Goal: Task Accomplishment & Management: Manage account settings

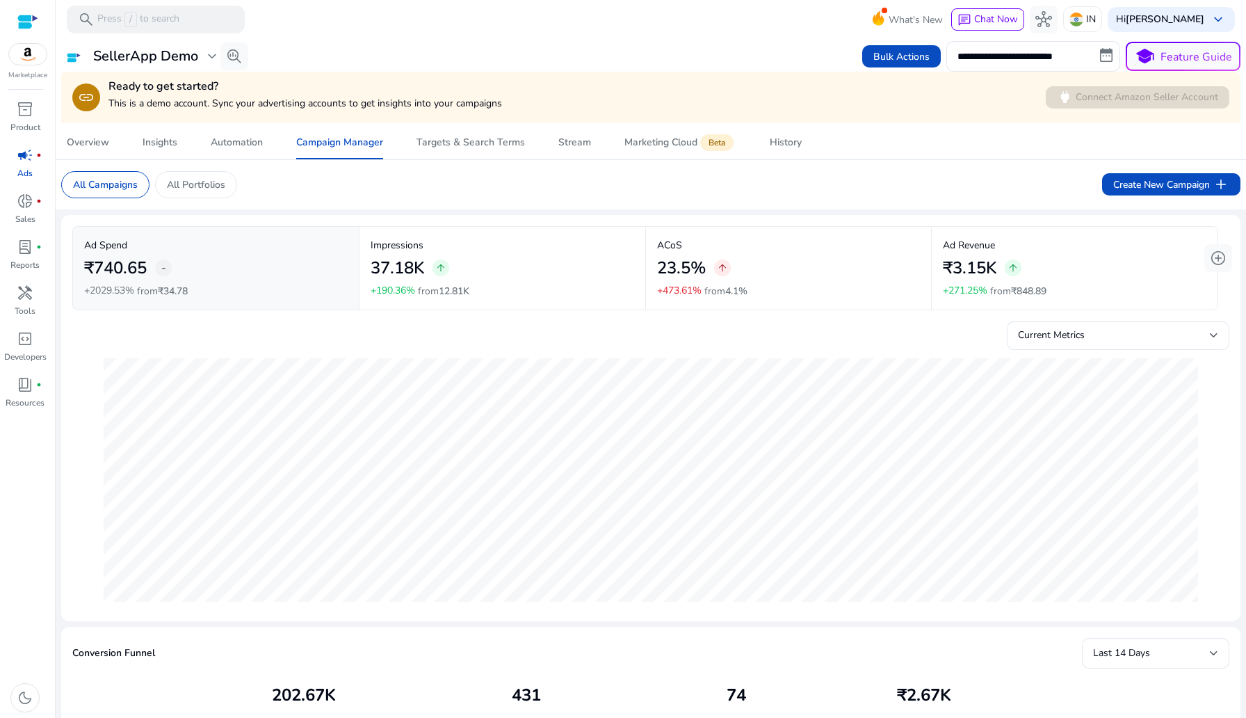
scroll to position [0, 299]
click at [138, 119] on div "link Ready to get started? This is a demo account. Sync your advertising accoun…" at bounding box center [651, 97] width 1180 height 51
click at [157, 135] on span "Insights" at bounding box center [160, 142] width 35 height 33
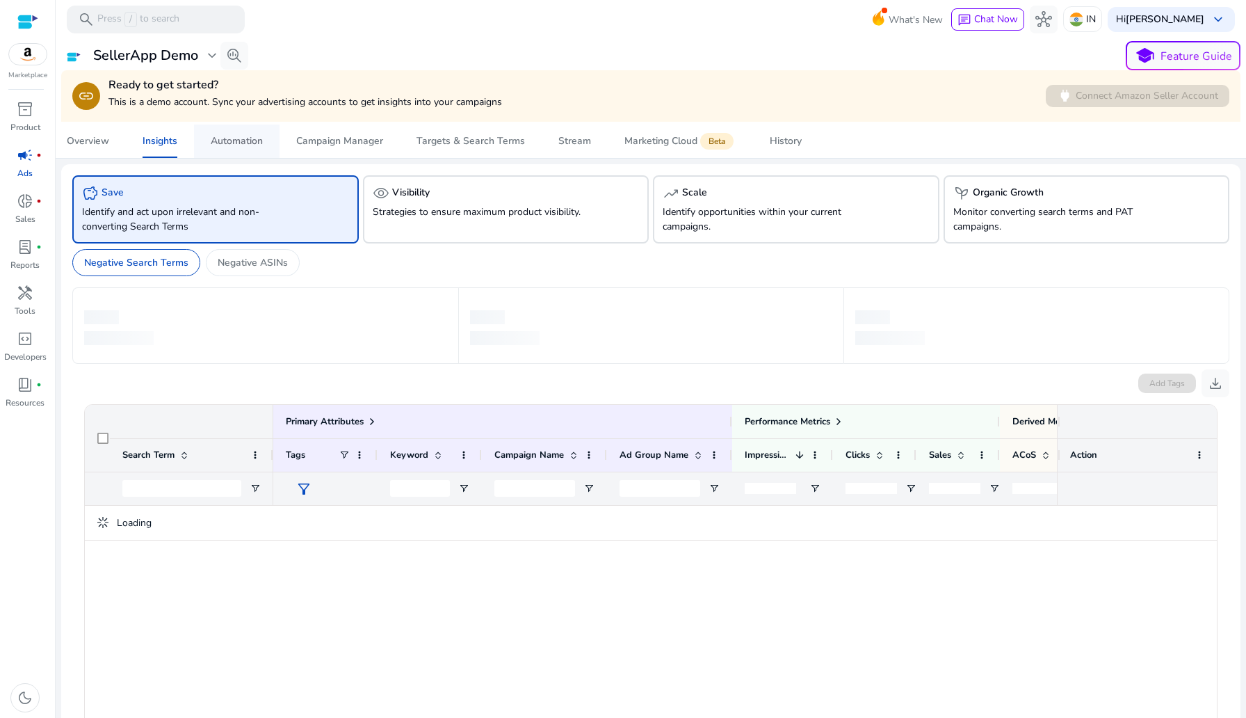
click at [236, 138] on div "Automation" at bounding box center [237, 141] width 52 height 10
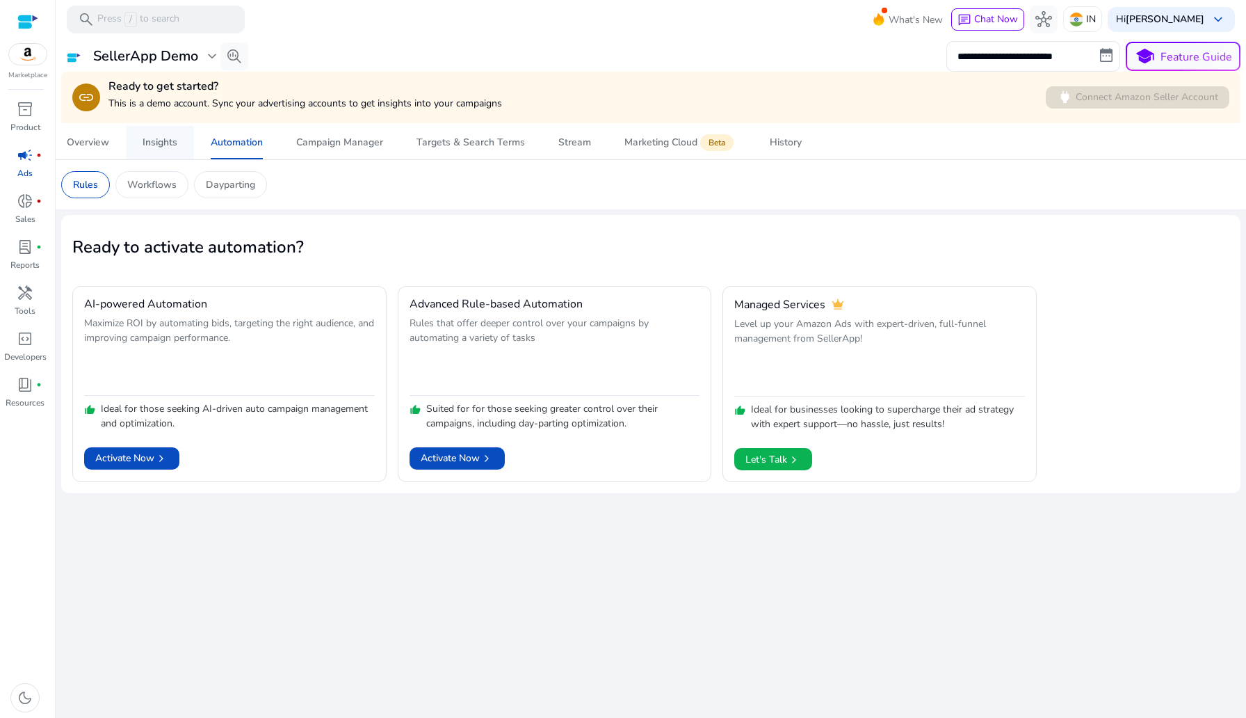
click at [177, 147] on div "Insights" at bounding box center [160, 143] width 35 height 10
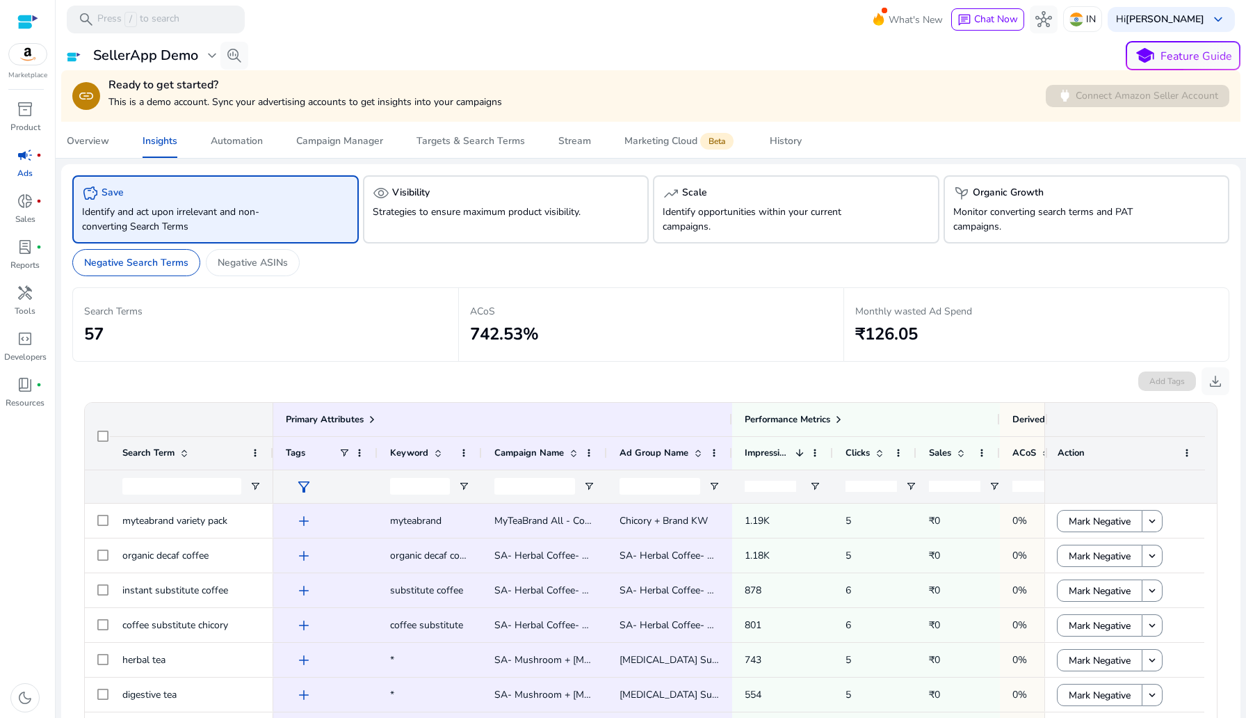
click at [24, 61] on img at bounding box center [28, 54] width 38 height 21
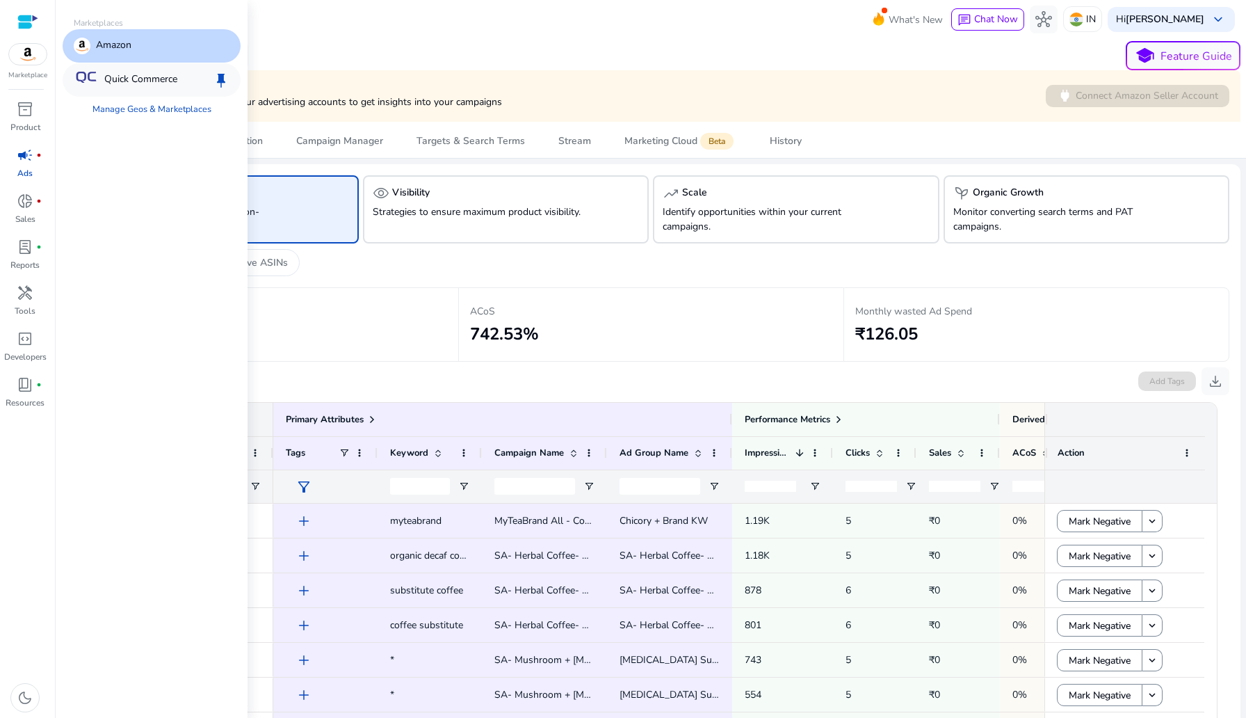
click at [131, 81] on p "Quick Commerce" at bounding box center [140, 80] width 73 height 17
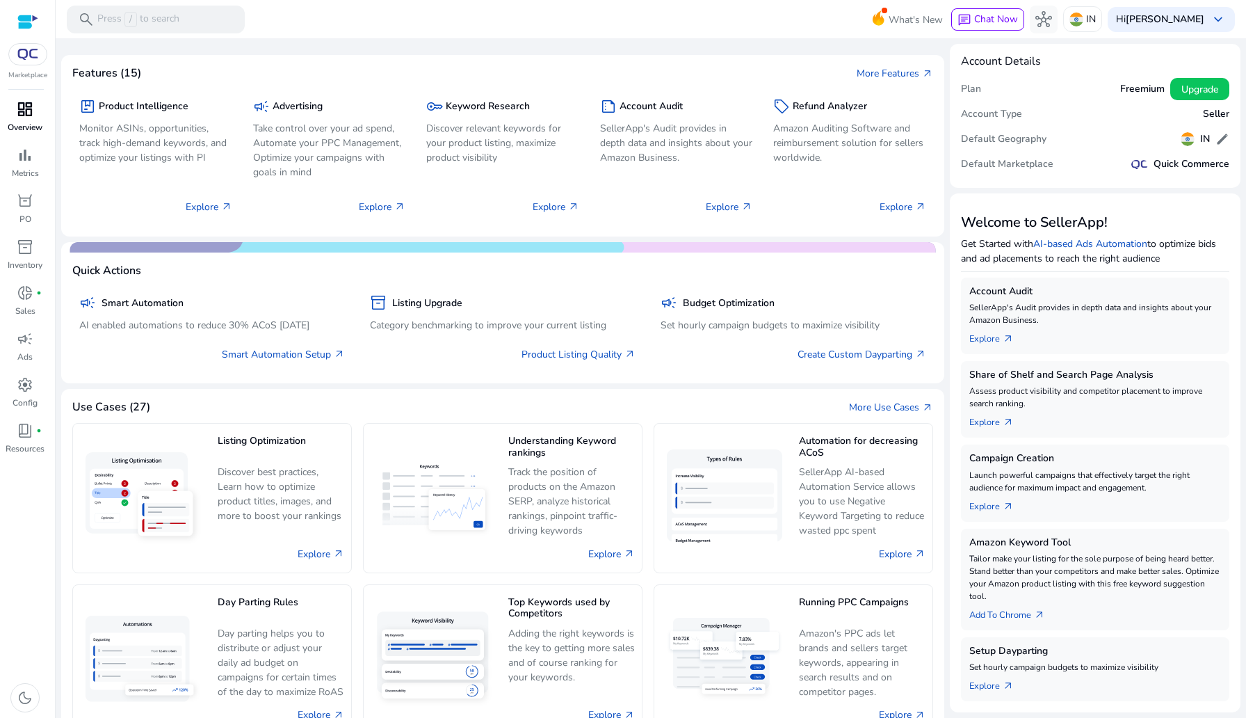
click at [31, 118] on span "dashboard" at bounding box center [25, 109] width 17 height 17
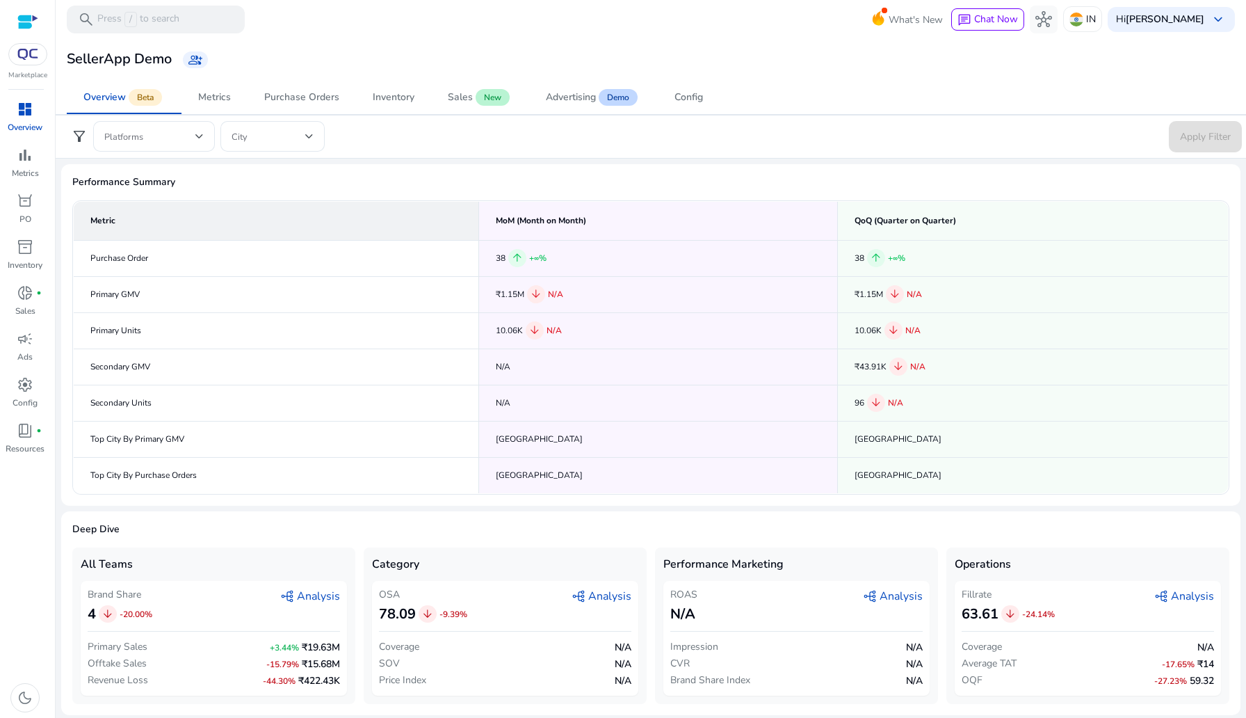
click at [649, 587] on div "All Teams Brand Share 4 arrow_downward -20.00% graph_2 Analysis Primary Sales +…" at bounding box center [650, 625] width 1157 height 156
click at [26, 55] on img at bounding box center [27, 54] width 25 height 11
click at [32, 55] on img at bounding box center [27, 54] width 25 height 11
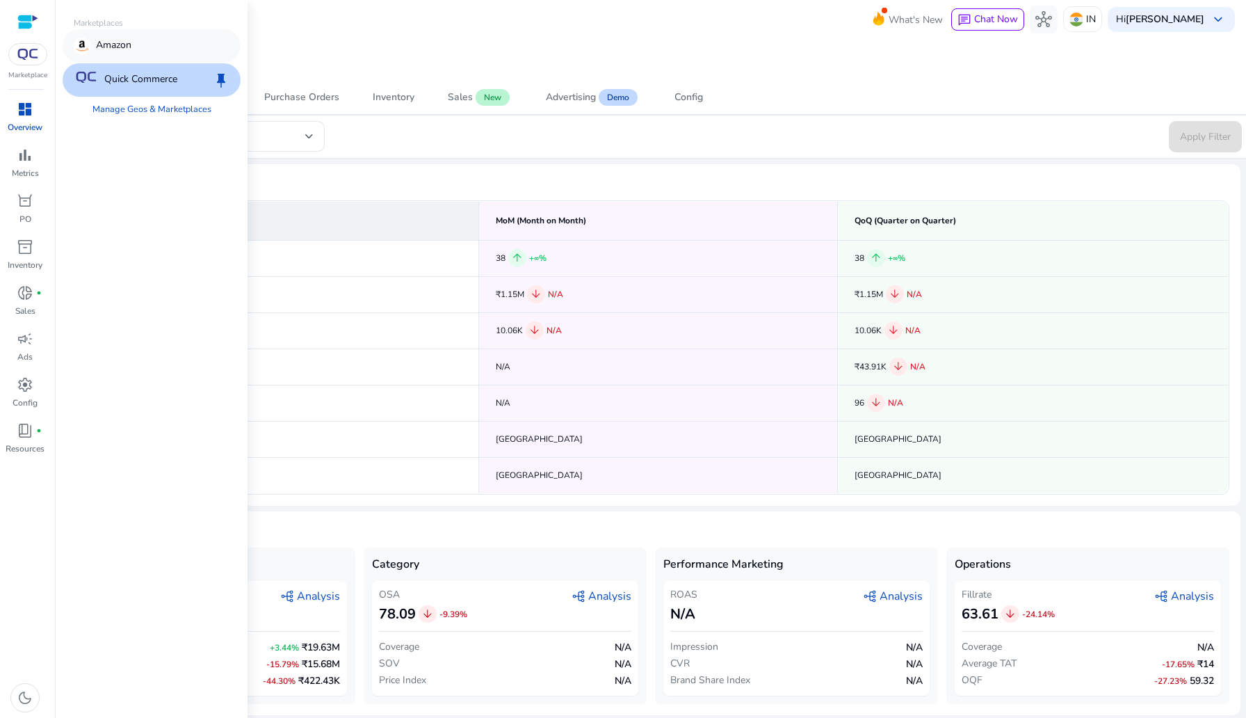
click at [123, 55] on div "Amazon" at bounding box center [152, 45] width 178 height 33
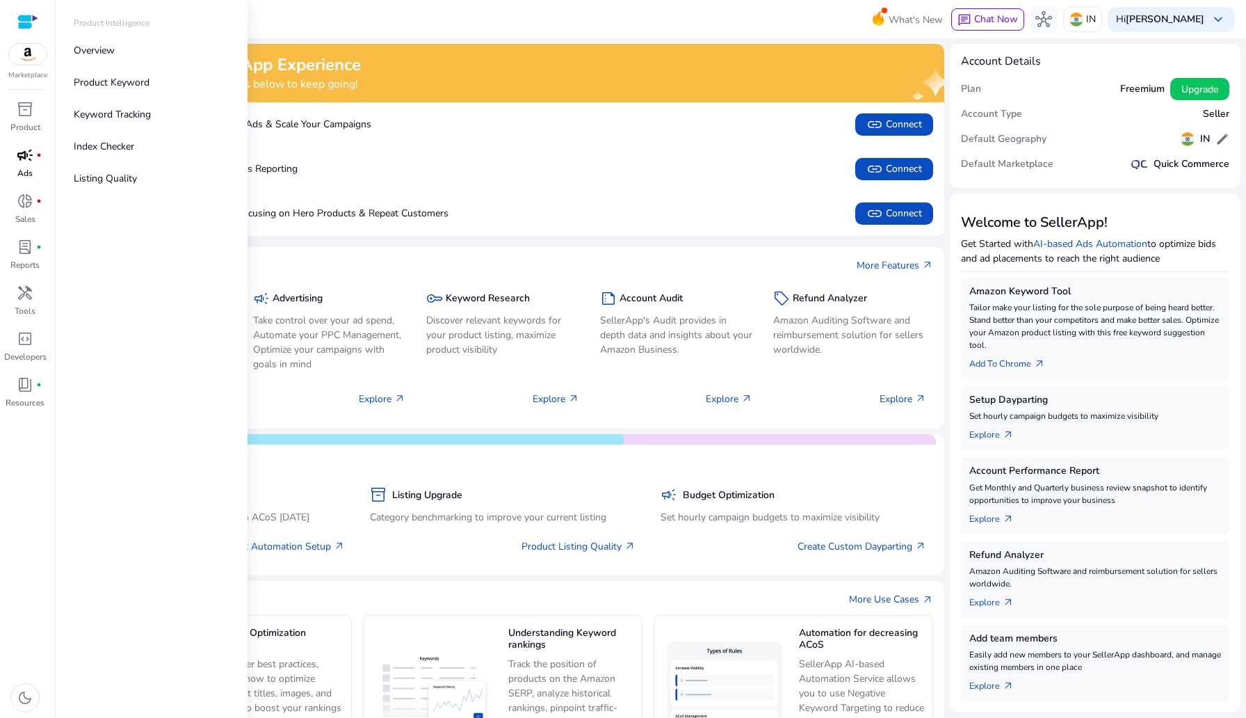
click at [16, 170] on link "campaign fiber_manual_record Ads" at bounding box center [25, 167] width 50 height 46
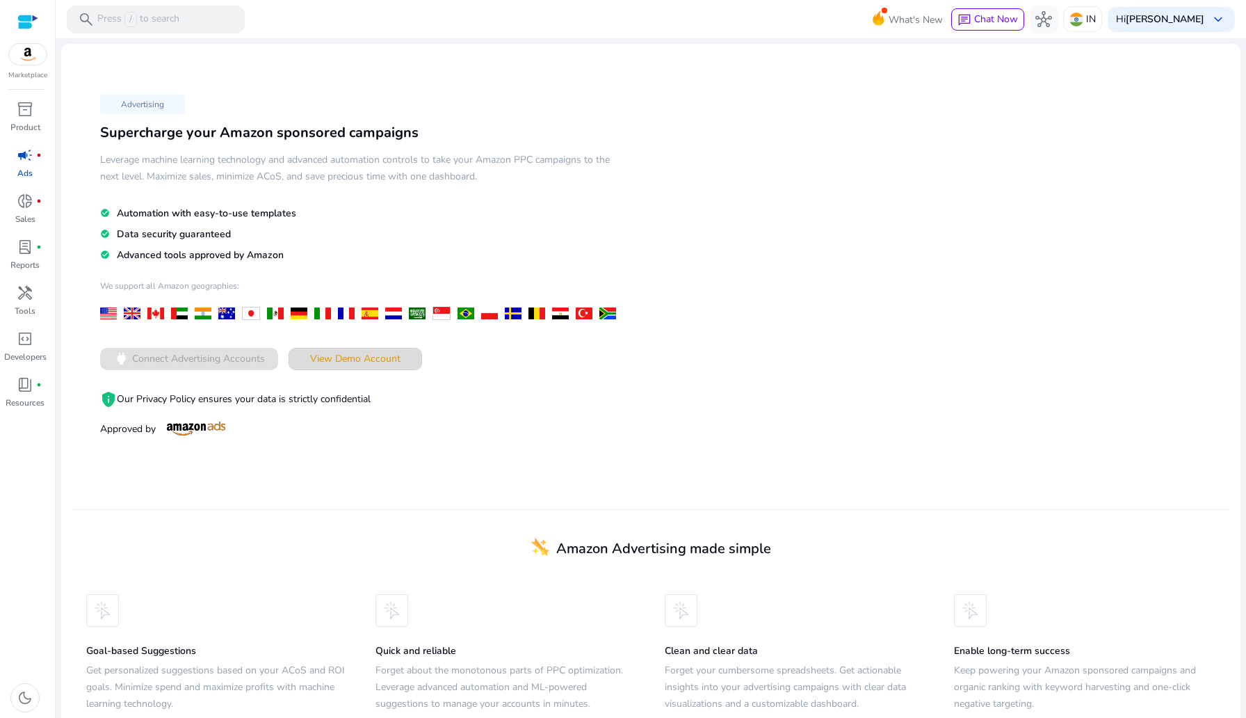
click at [318, 351] on span "View Demo Account" at bounding box center [355, 358] width 90 height 15
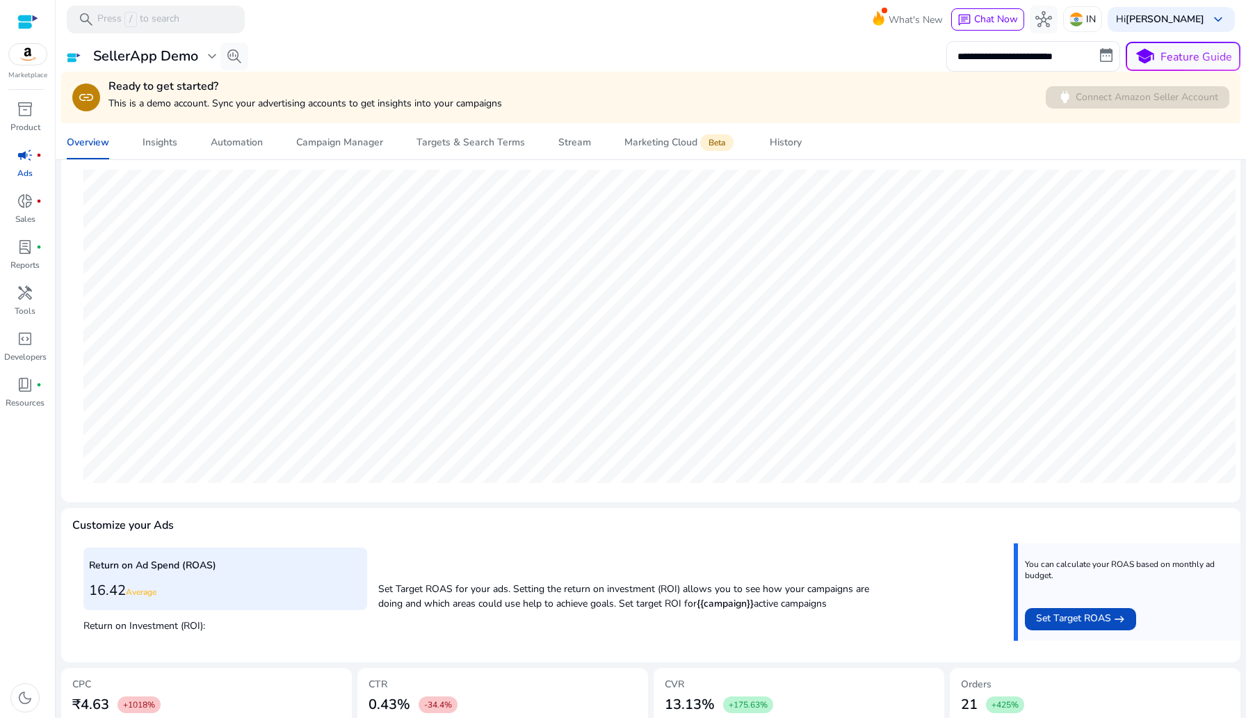
scroll to position [307, 0]
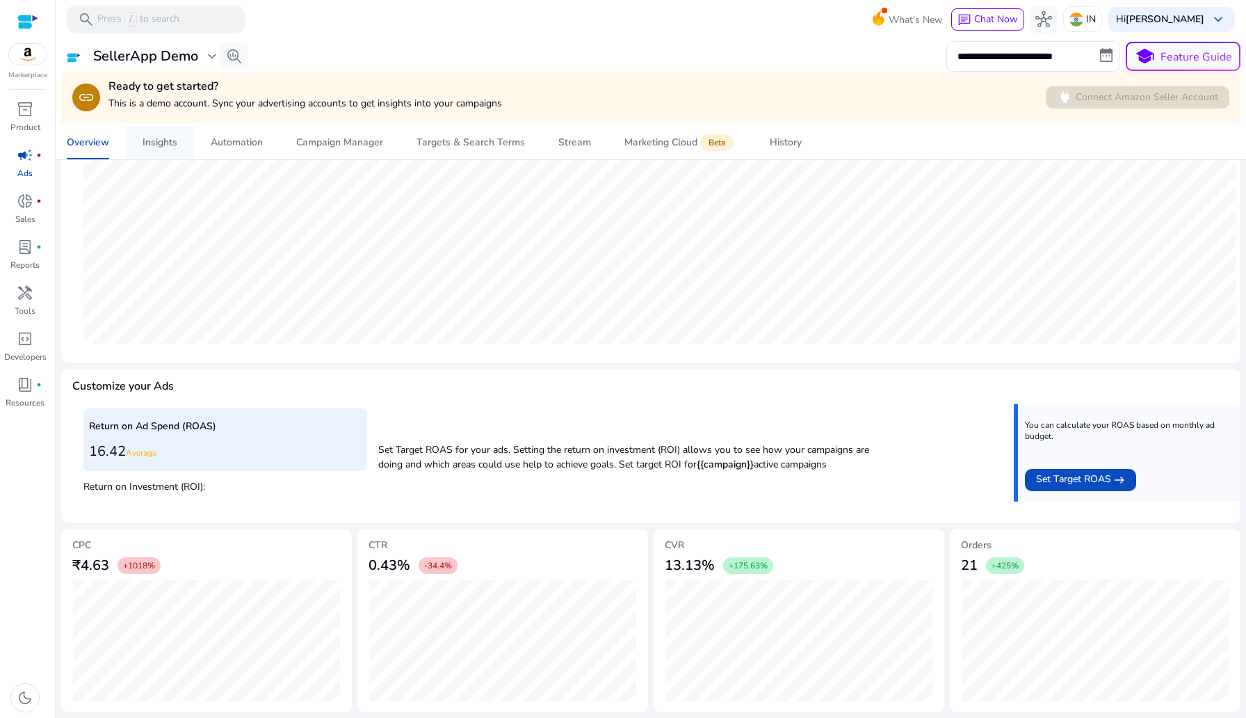
click at [163, 150] on span "Insights" at bounding box center [160, 142] width 35 height 33
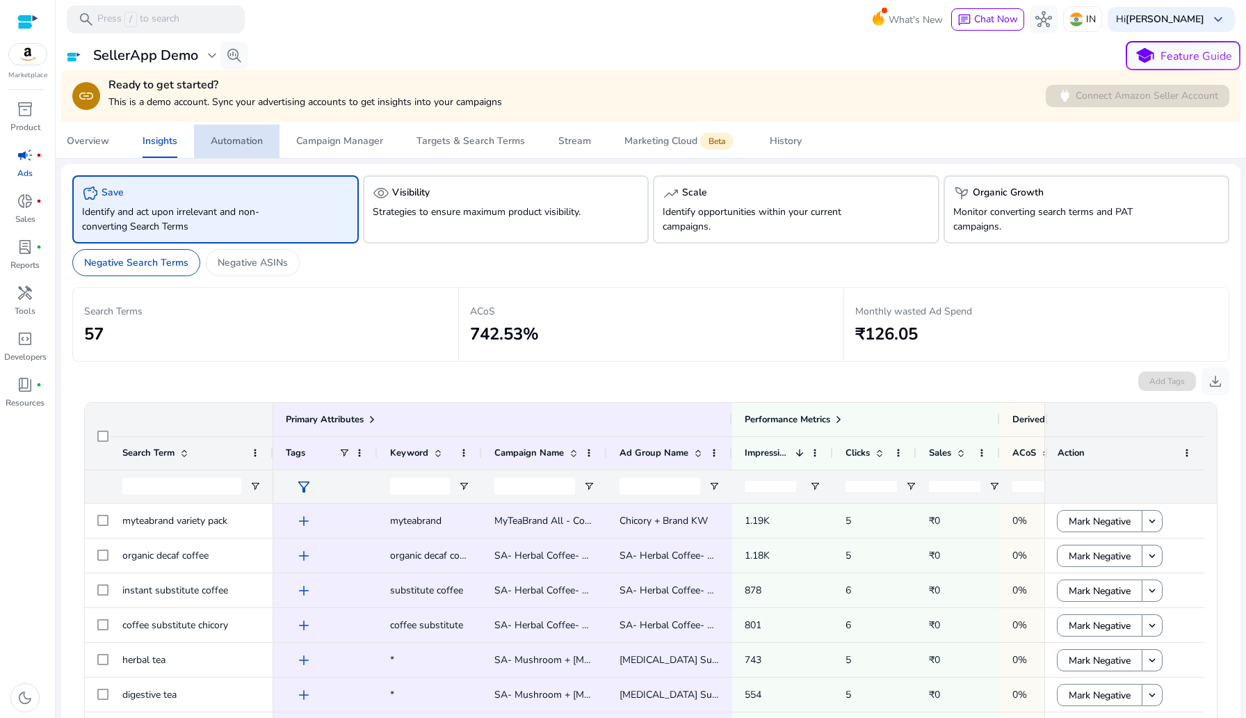
click at [216, 142] on div "Automation" at bounding box center [237, 141] width 52 height 10
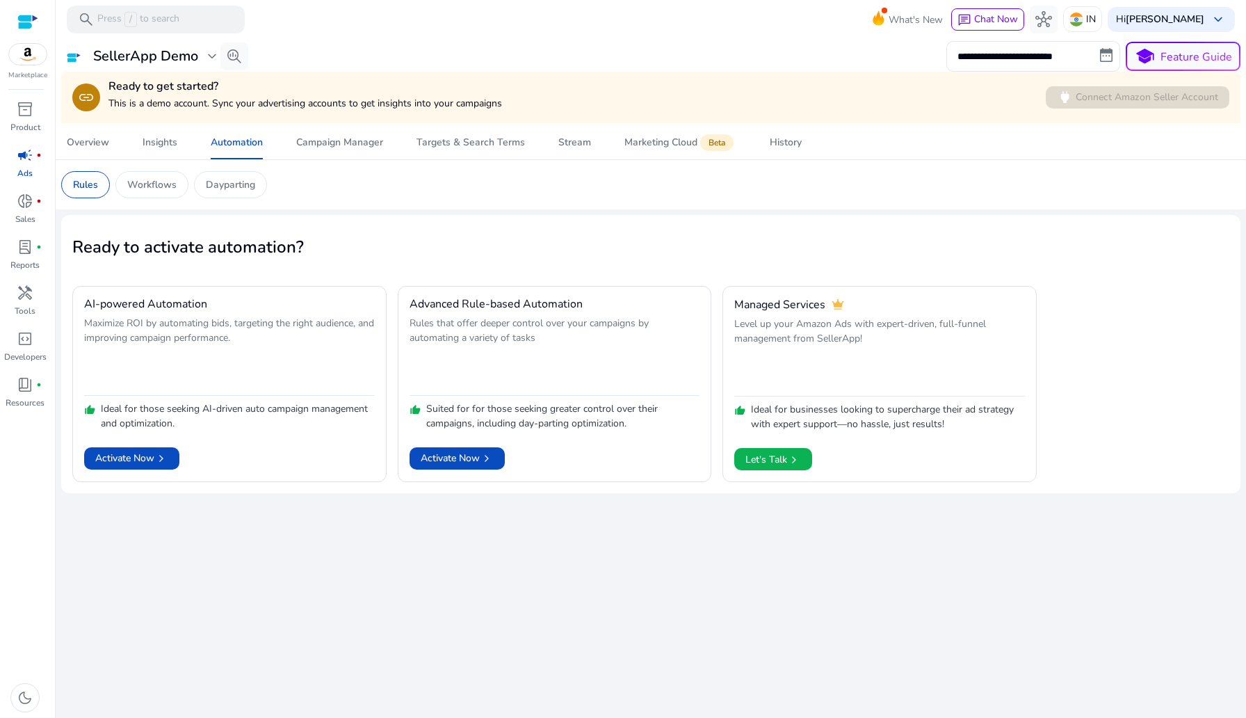
click at [323, 110] on p "This is a demo account. Sync your advertising accounts to get insights into you…" at bounding box center [306, 103] width 394 height 15
click at [325, 158] on span "Campaign Manager" at bounding box center [339, 142] width 87 height 33
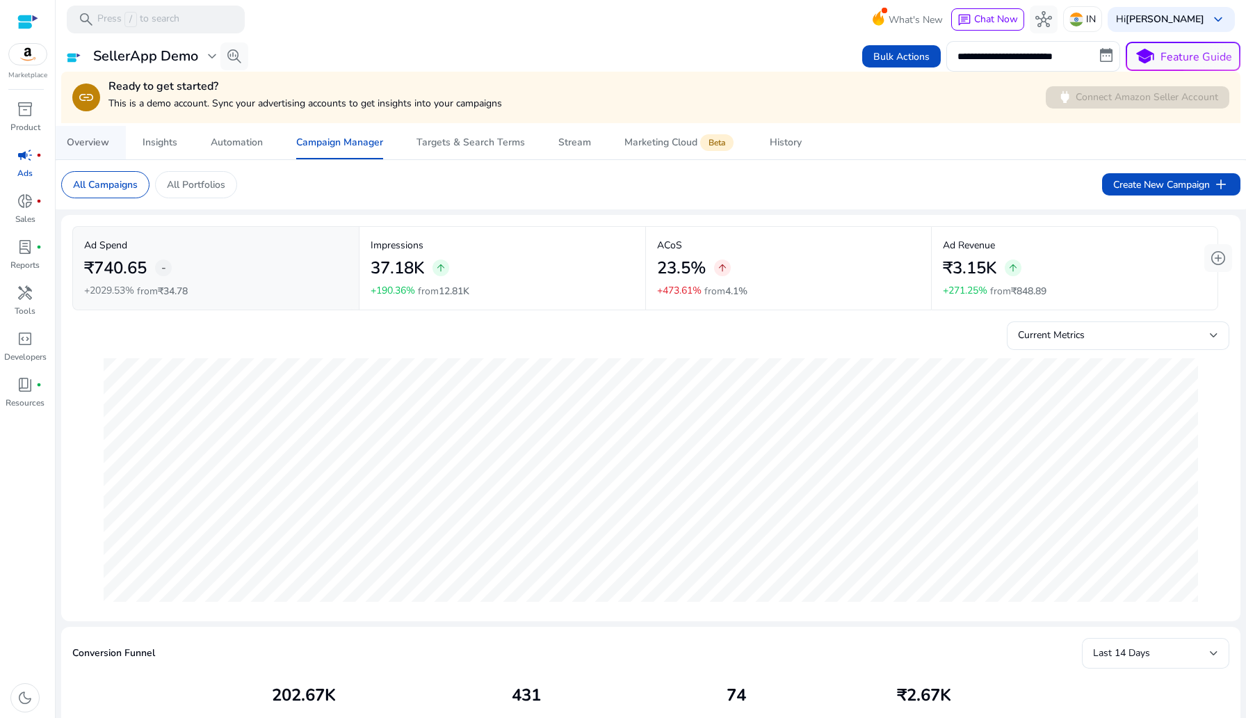
click at [97, 147] on div "Overview" at bounding box center [88, 143] width 42 height 10
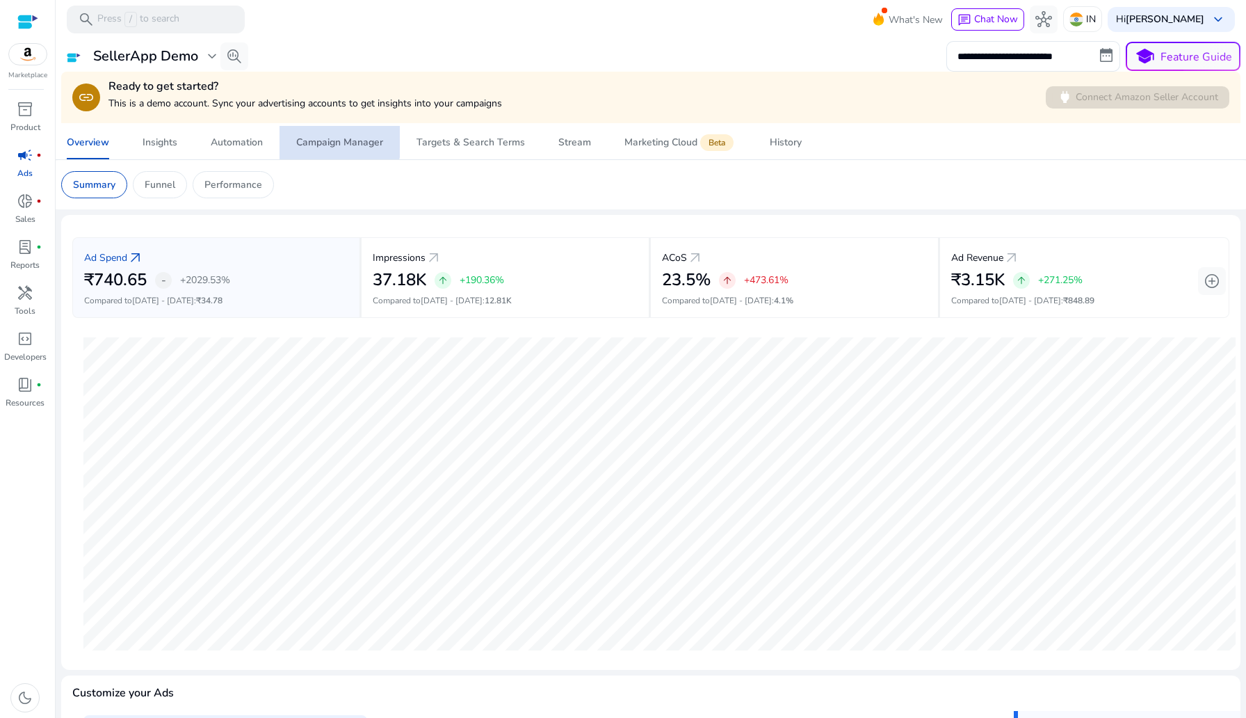
click at [323, 138] on div "Campaign Manager" at bounding box center [339, 143] width 87 height 10
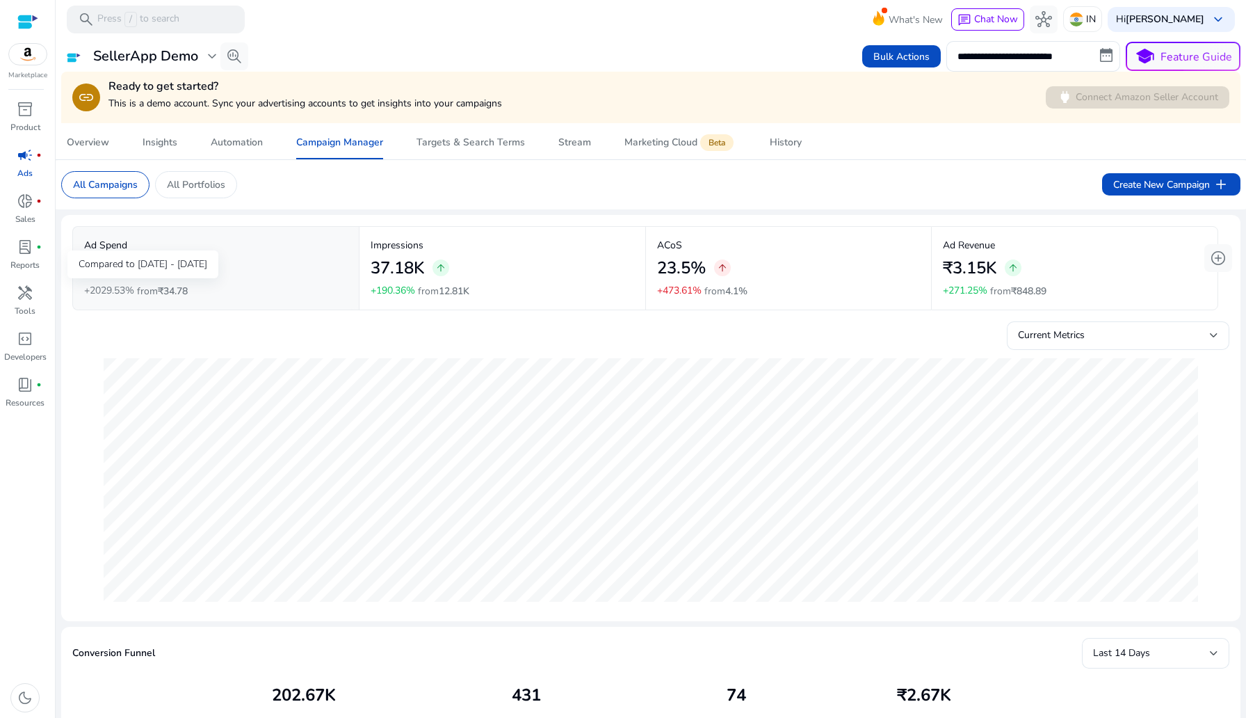
drag, startPoint x: 83, startPoint y: 264, endPoint x: 203, endPoint y: 264, distance: 119.6
click at [203, 264] on div "Compared to [DATE] - [DATE]" at bounding box center [142, 264] width 151 height 28
click at [111, 287] on p "+2029.53%" at bounding box center [109, 291] width 50 height 10
drag, startPoint x: 86, startPoint y: 259, endPoint x: 186, endPoint y: 259, distance: 100.2
click at [186, 259] on div "Compared to [DATE] - [DATE]" at bounding box center [142, 264] width 151 height 28
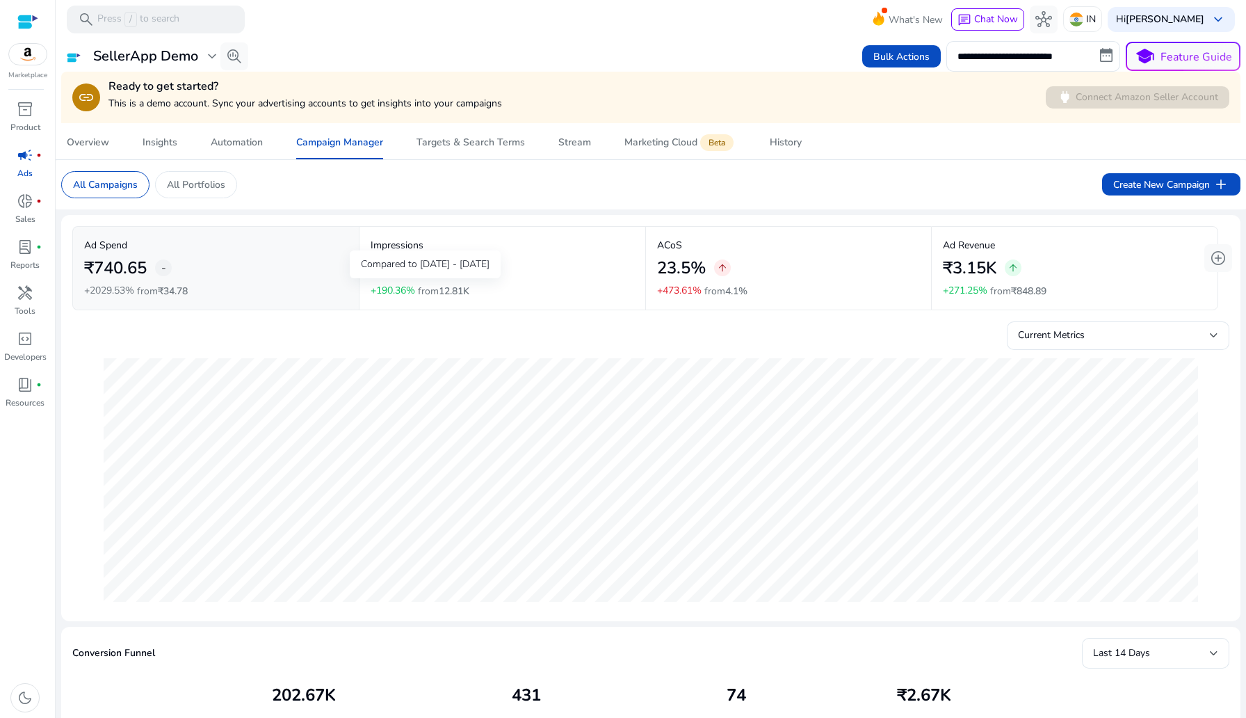
drag, startPoint x: 368, startPoint y: 291, endPoint x: 488, endPoint y: 289, distance: 120.3
click at [488, 289] on mat-card "Impressions 37.18K arrow_upward +190.36% from 12.81K" at bounding box center [503, 268] width 286 height 83
click at [488, 289] on div "Impressions 37.18K arrow_upward +190.36% from 12.81K" at bounding box center [503, 268] width 264 height 61
click at [21, 60] on img at bounding box center [28, 54] width 38 height 21
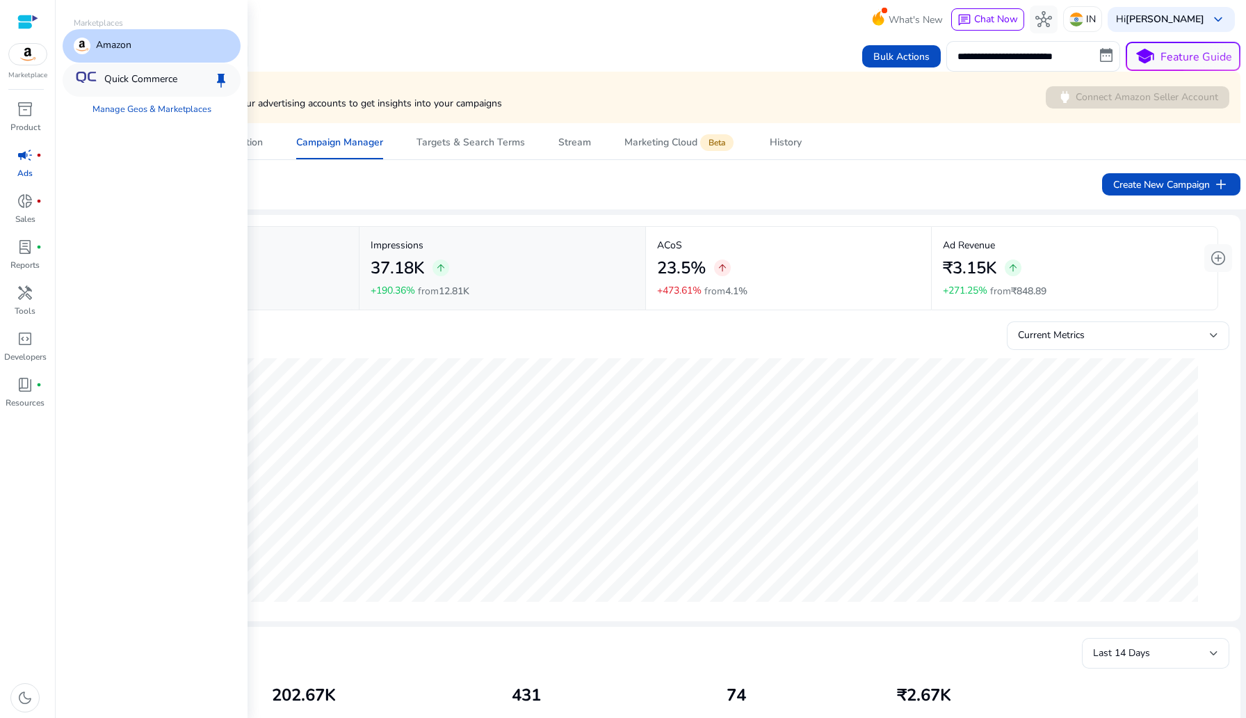
click at [148, 84] on p "Quick Commerce" at bounding box center [140, 80] width 73 height 17
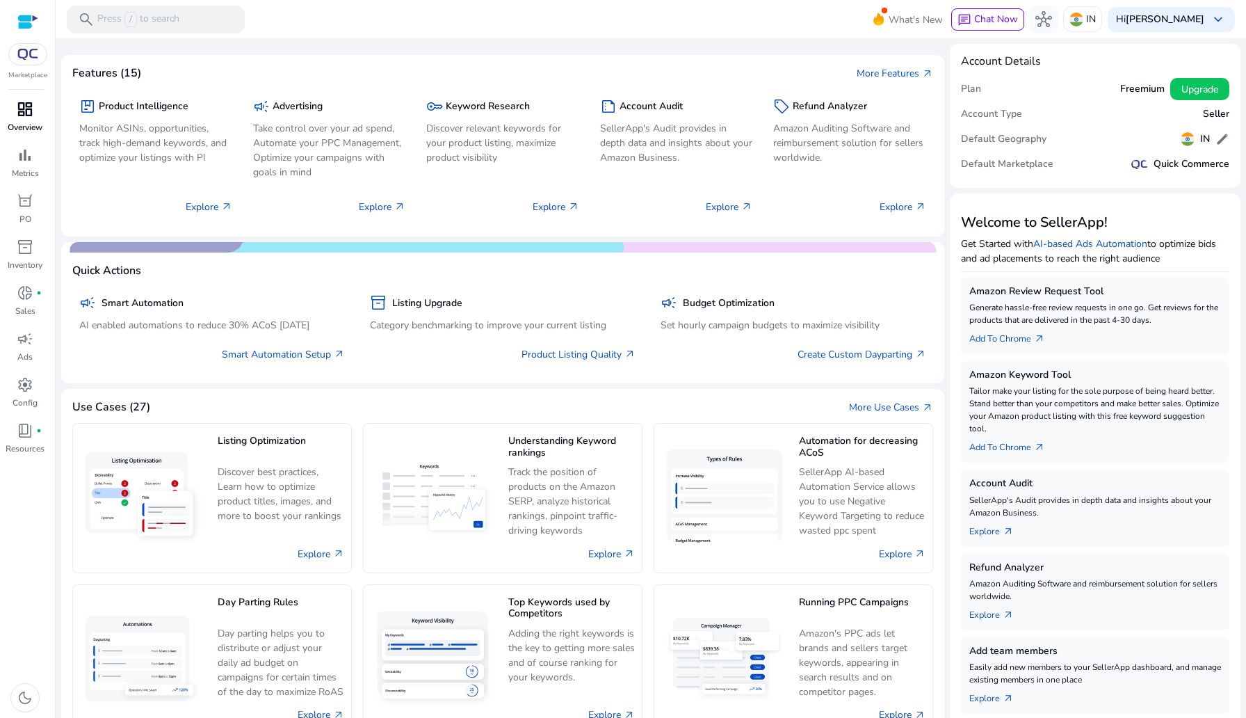
click at [29, 112] on span "dashboard" at bounding box center [25, 109] width 17 height 17
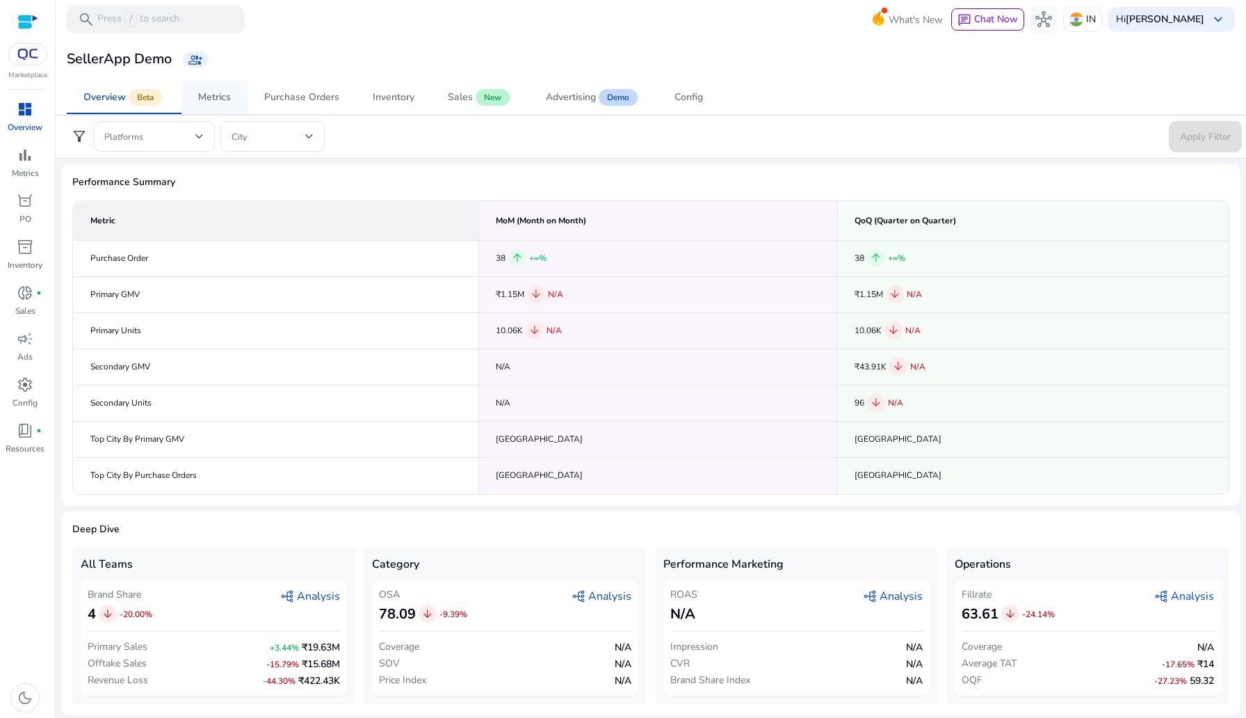
click at [221, 93] on div "Metrics" at bounding box center [214, 98] width 33 height 10
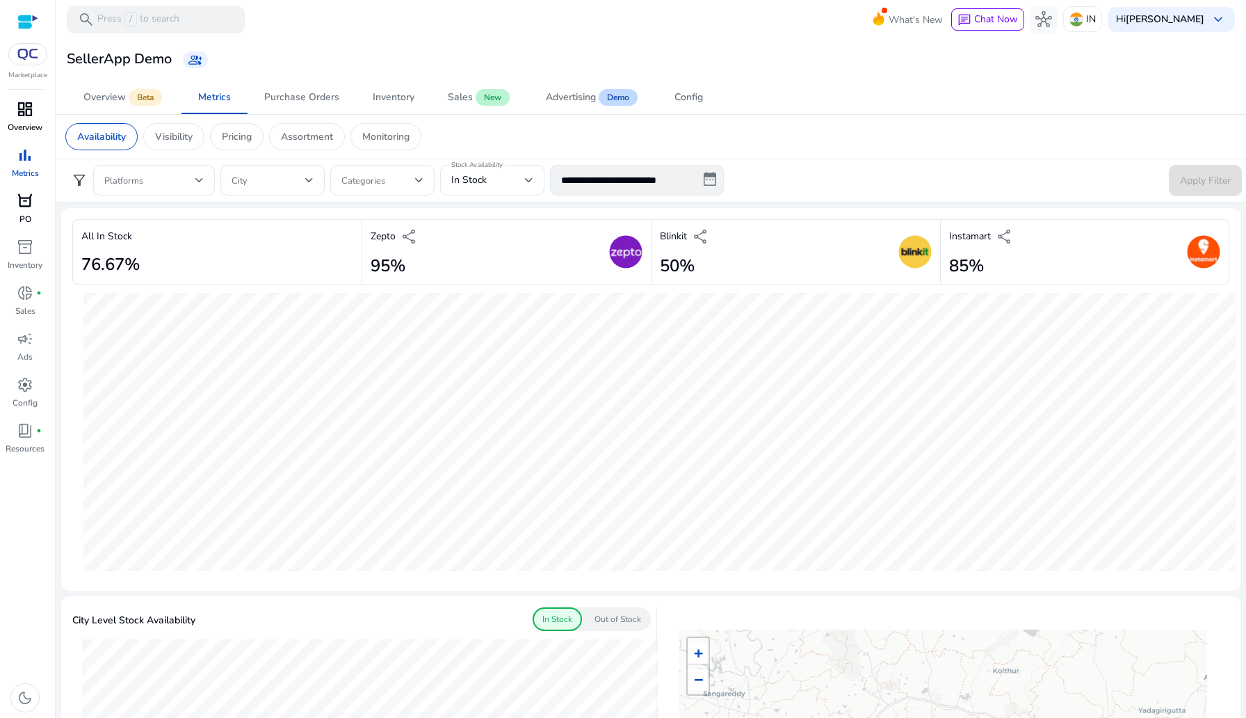
click at [40, 205] on div "orders" at bounding box center [25, 201] width 39 height 22
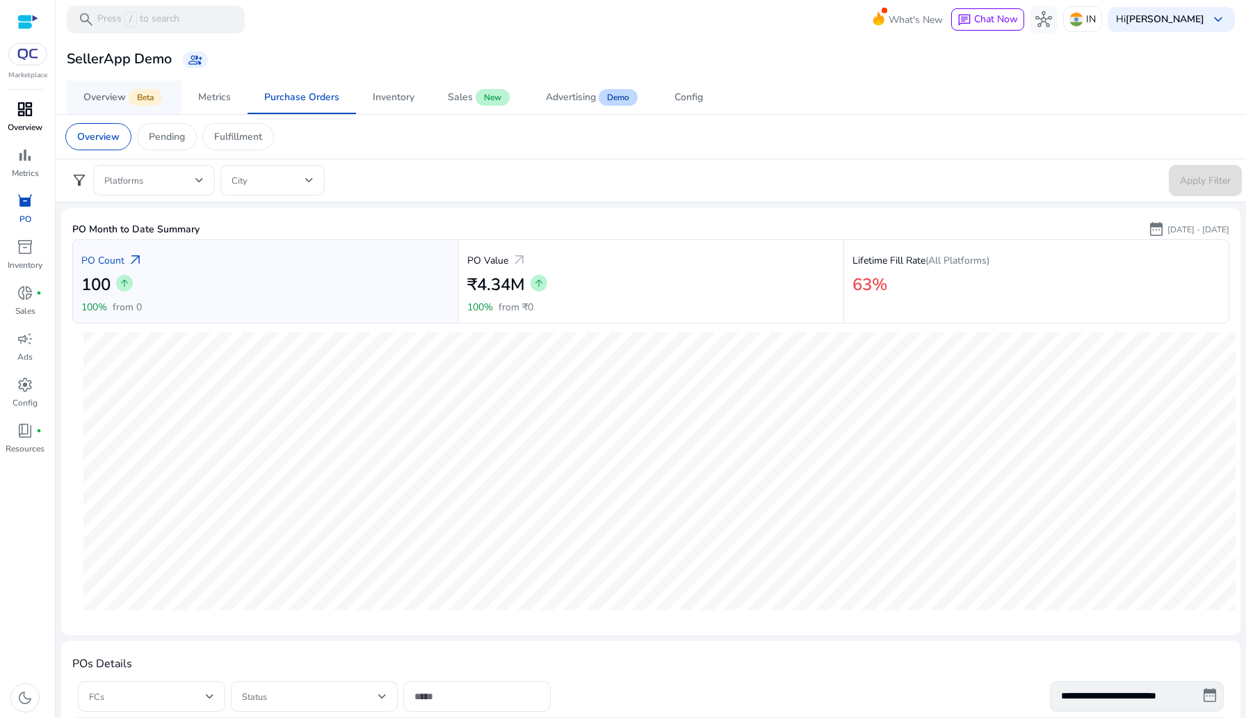
click at [141, 101] on span "Beta" at bounding box center [145, 97] width 33 height 17
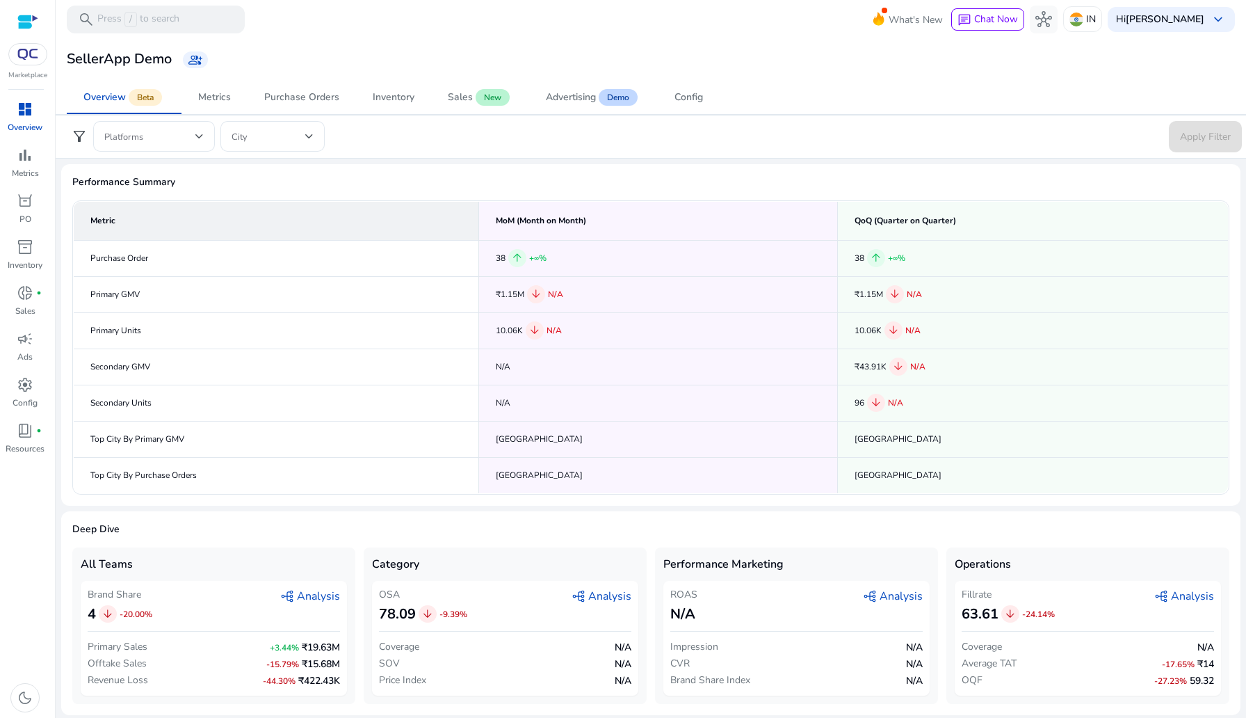
click at [344, 233] on th "Metric" at bounding box center [277, 220] width 406 height 39
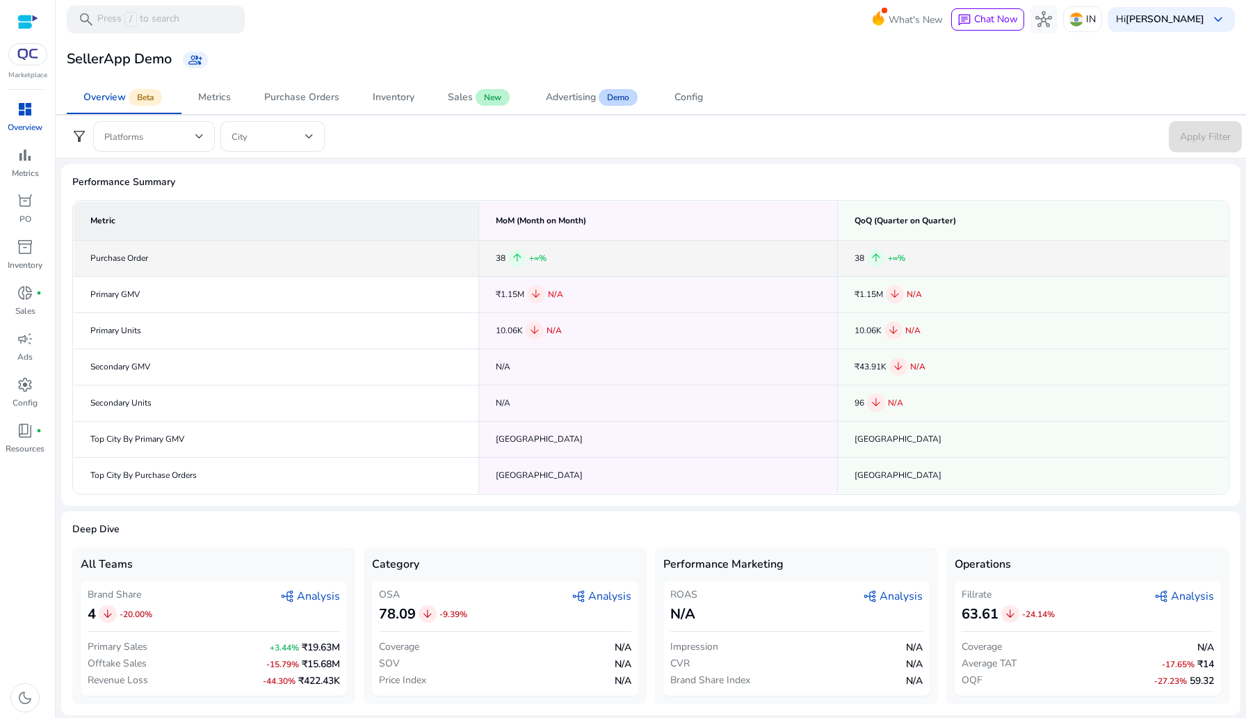
drag, startPoint x: 534, startPoint y: 259, endPoint x: 543, endPoint y: 259, distance: 9.0
click at [543, 259] on span "+∞%" at bounding box center [537, 257] width 17 height 11
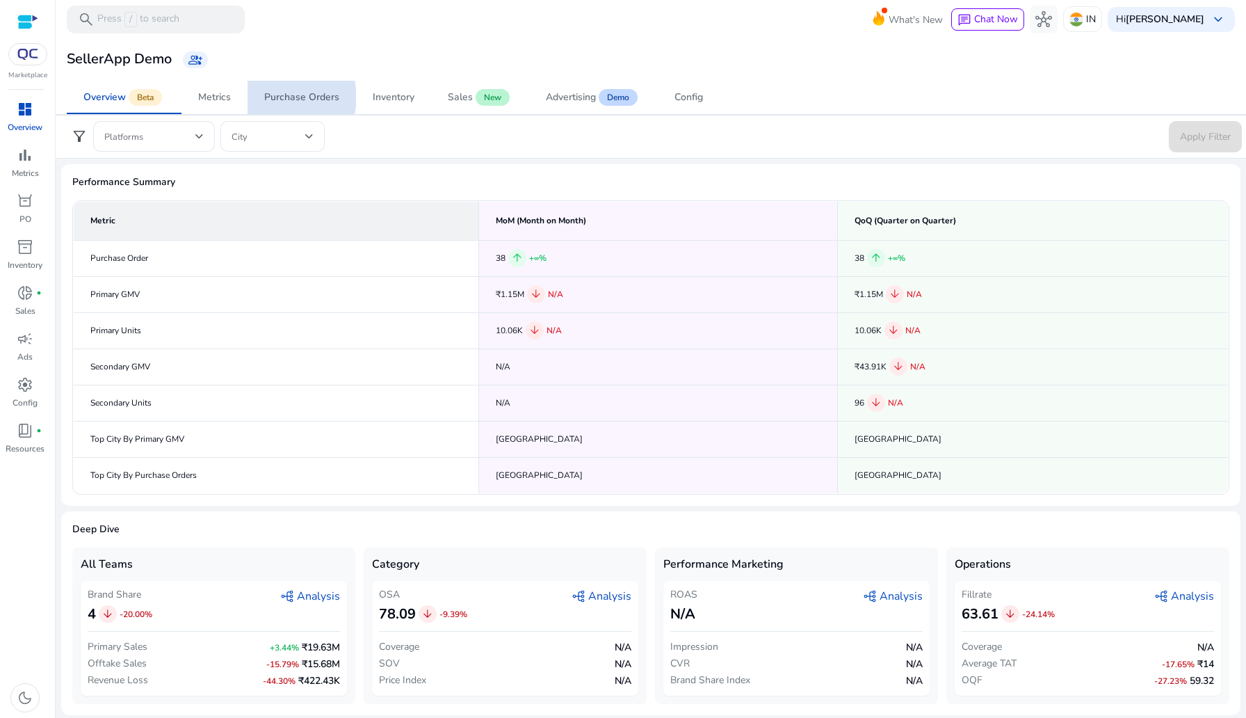
click at [295, 97] on div "Purchase Orders" at bounding box center [301, 98] width 75 height 10
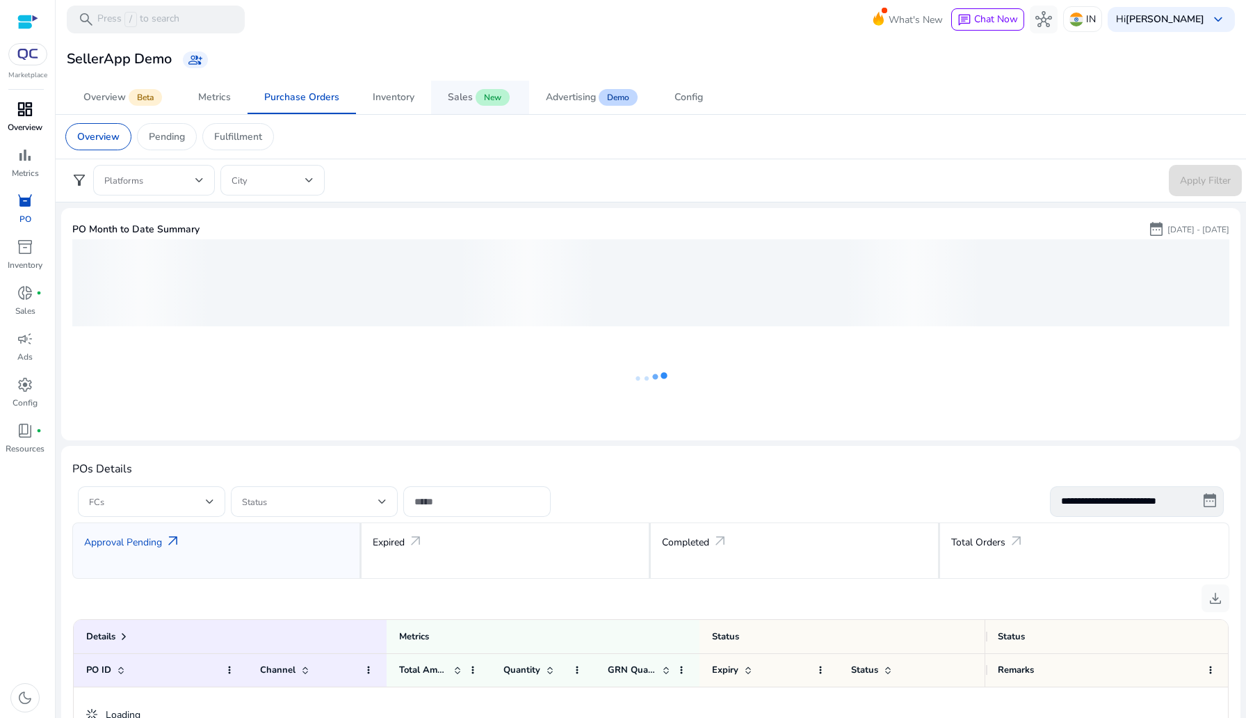
click at [493, 99] on span "New" at bounding box center [493, 97] width 34 height 17
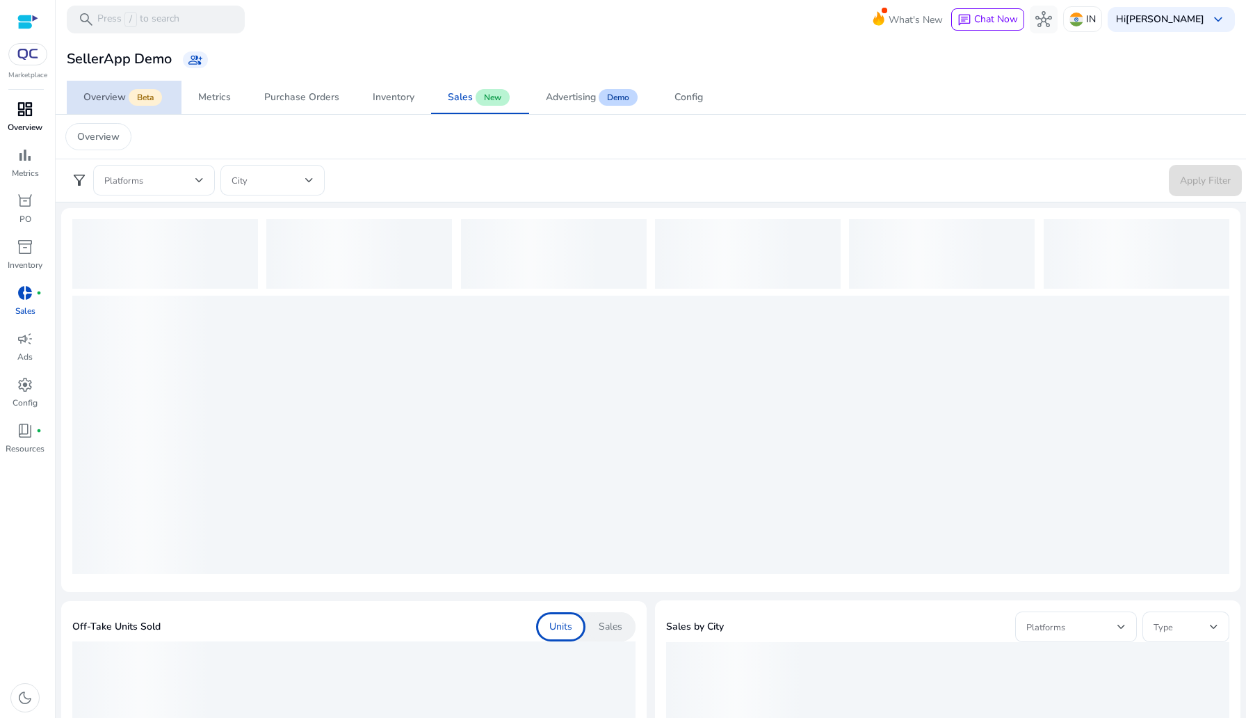
click at [135, 102] on span "Beta" at bounding box center [145, 97] width 33 height 17
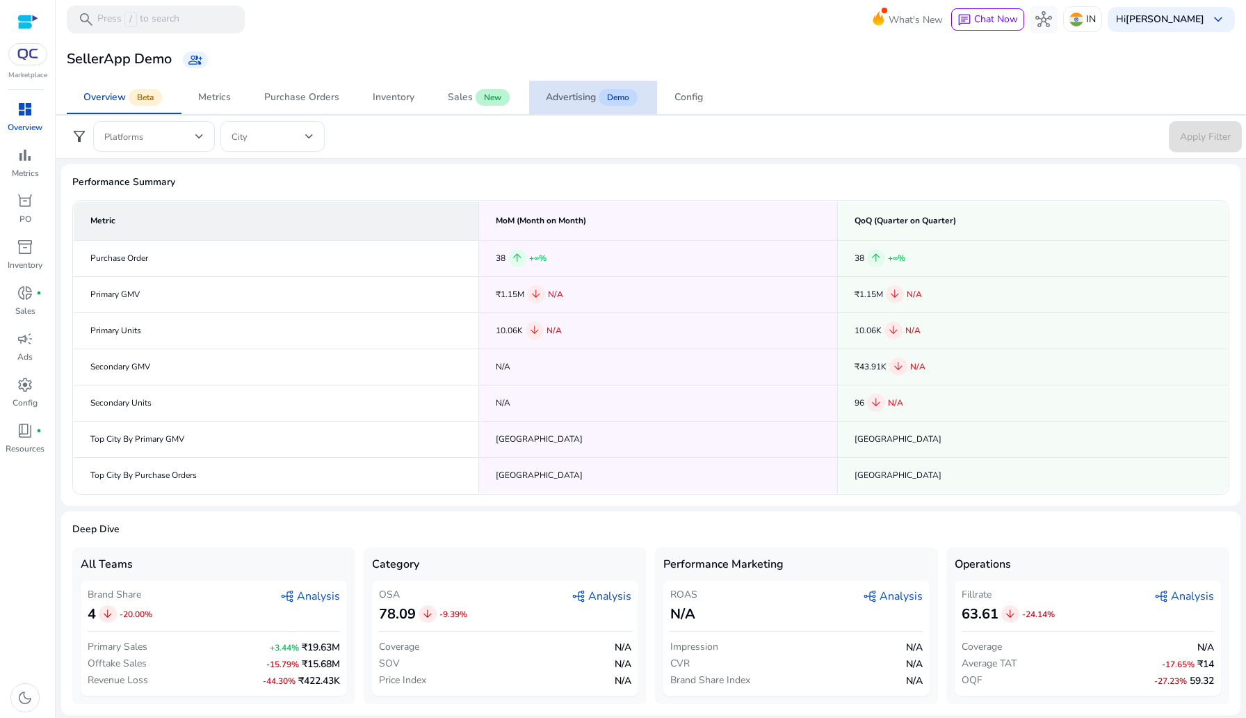
click at [601, 98] on span "Demo" at bounding box center [618, 97] width 39 height 17
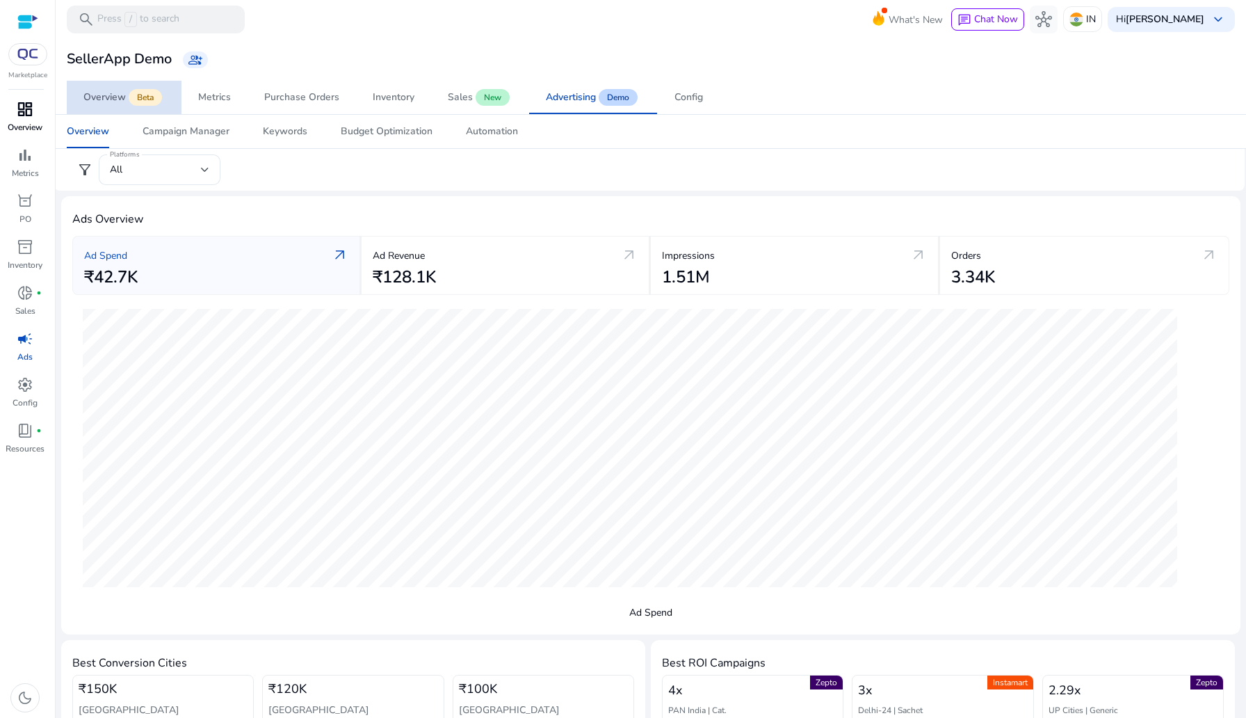
click at [118, 99] on div "Overview" at bounding box center [104, 98] width 42 height 10
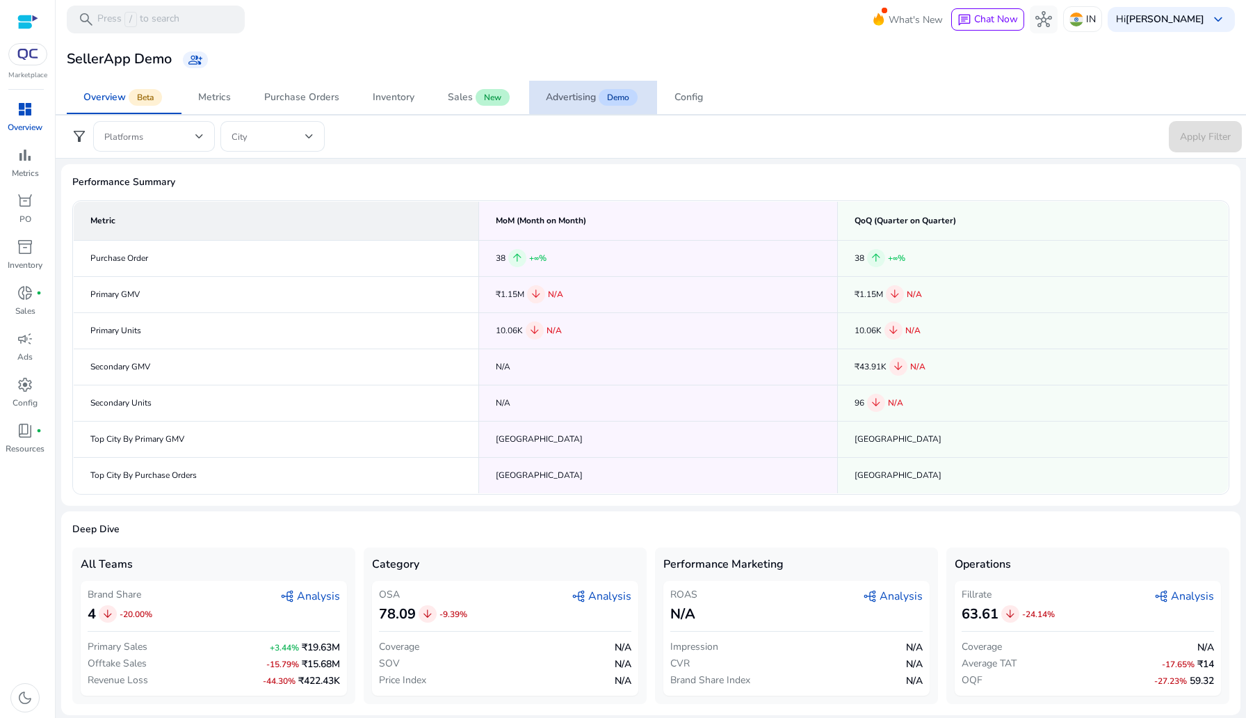
click at [600, 93] on span "Demo" at bounding box center [618, 97] width 39 height 17
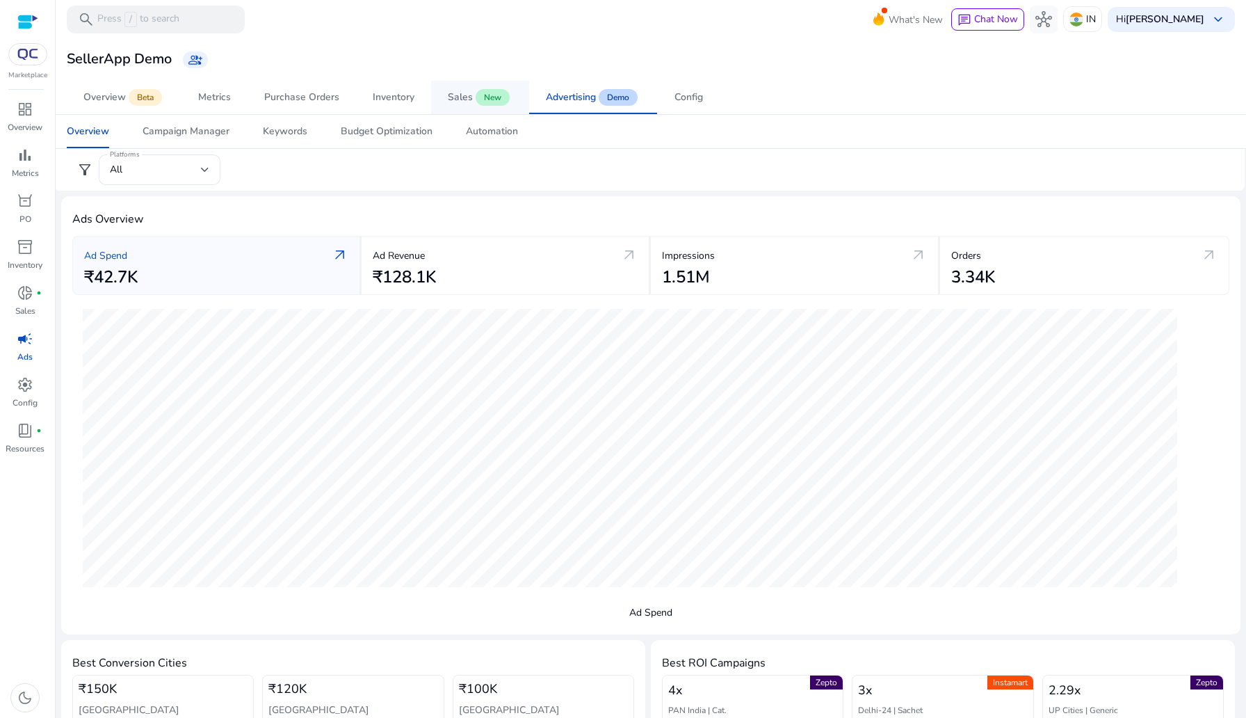
click at [444, 94] on link "Sales New" at bounding box center [480, 97] width 98 height 33
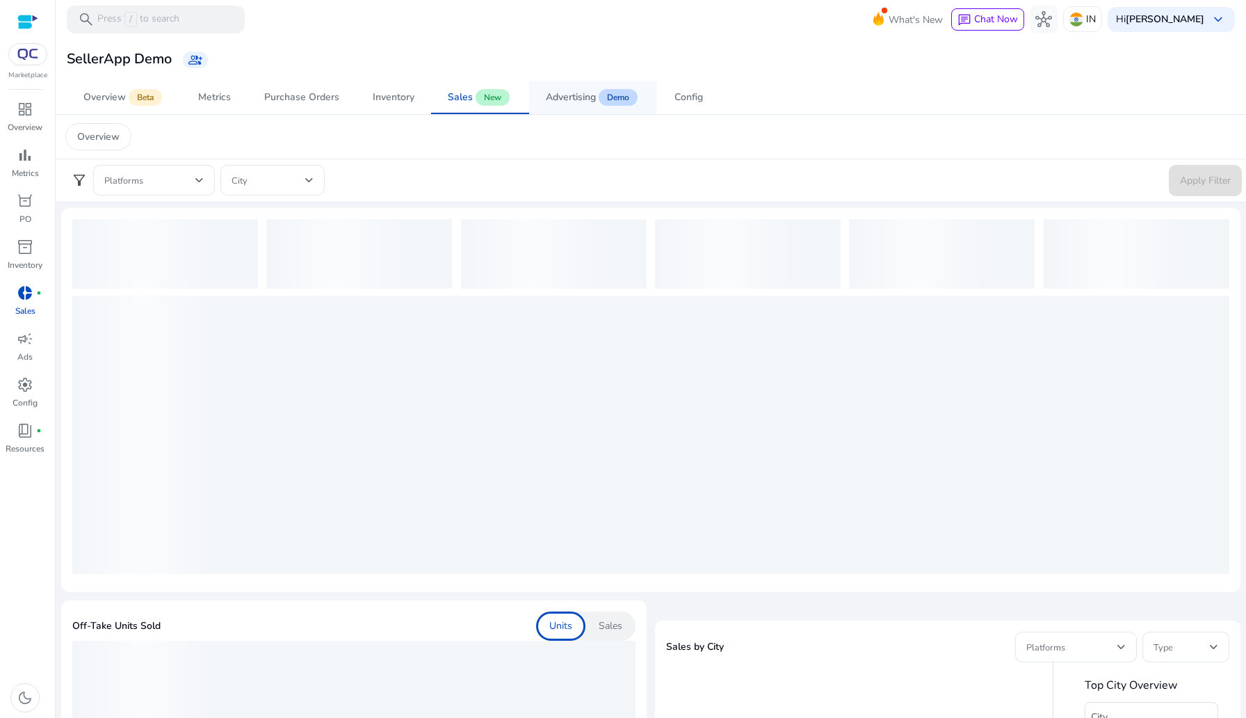
click at [572, 97] on div "Advertising" at bounding box center [571, 98] width 50 height 10
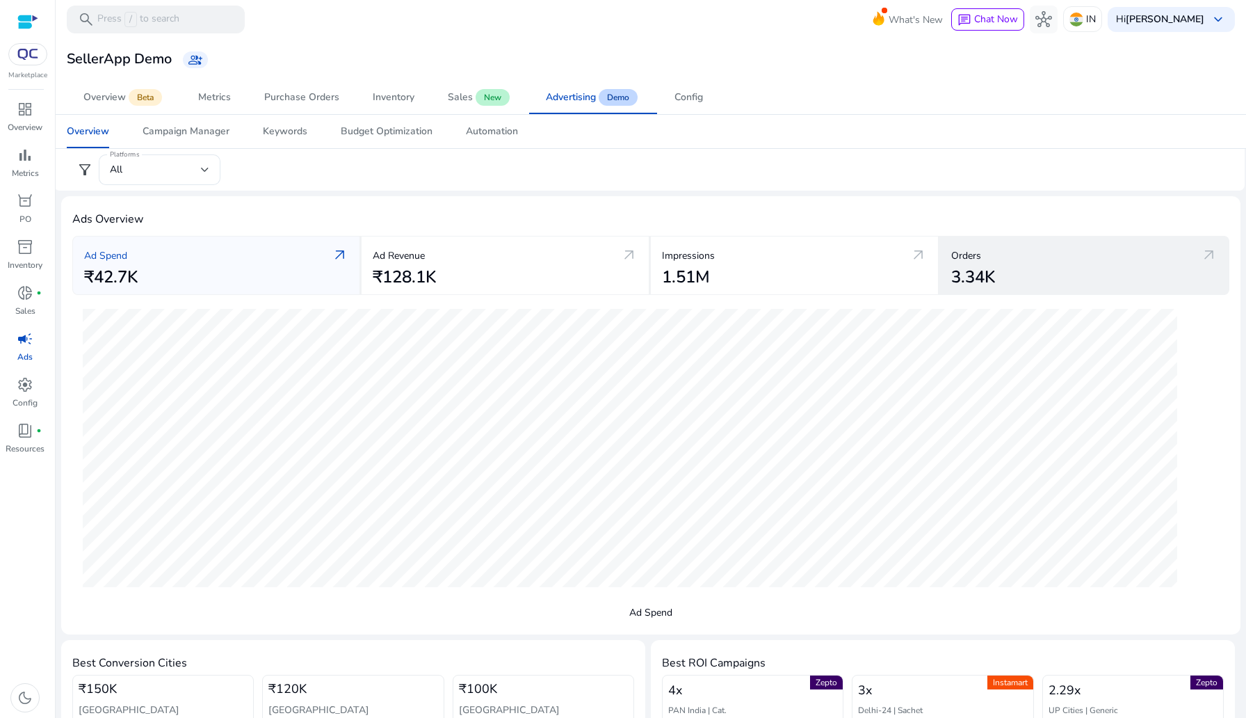
click at [1037, 248] on div "Orders arrow_outward" at bounding box center [1085, 255] width 266 height 24
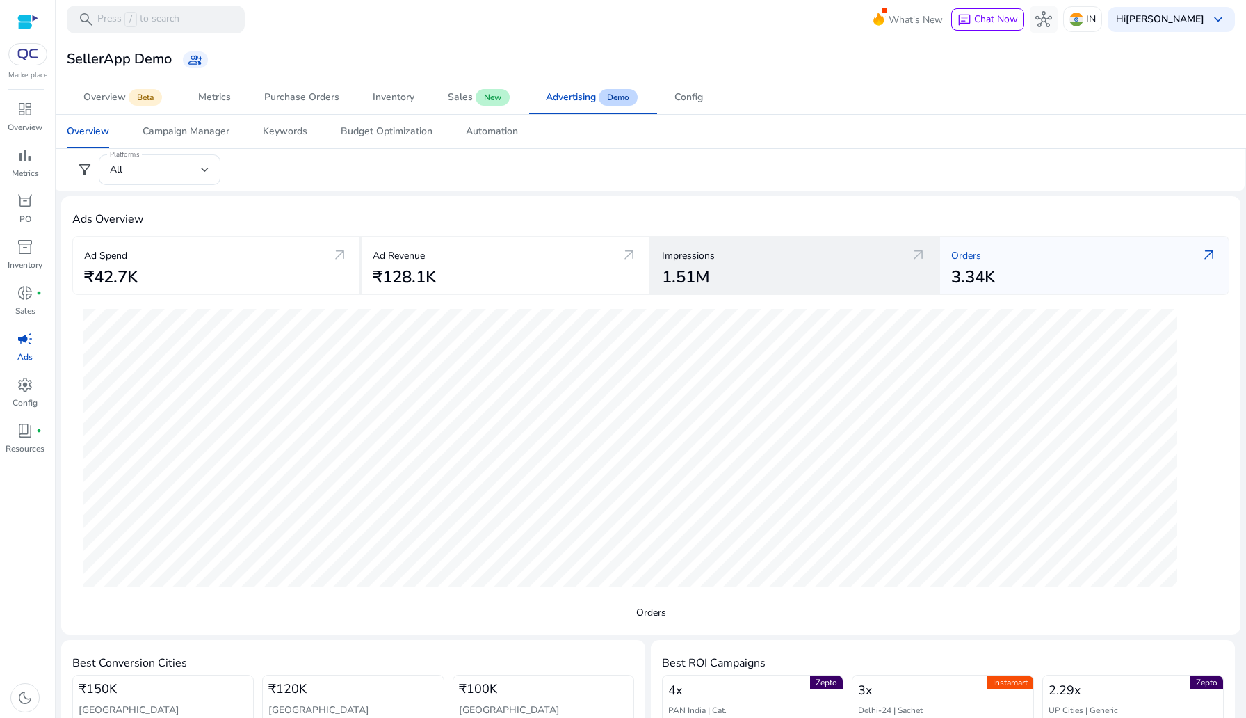
click at [792, 272] on div "1.51M" at bounding box center [794, 277] width 265 height 20
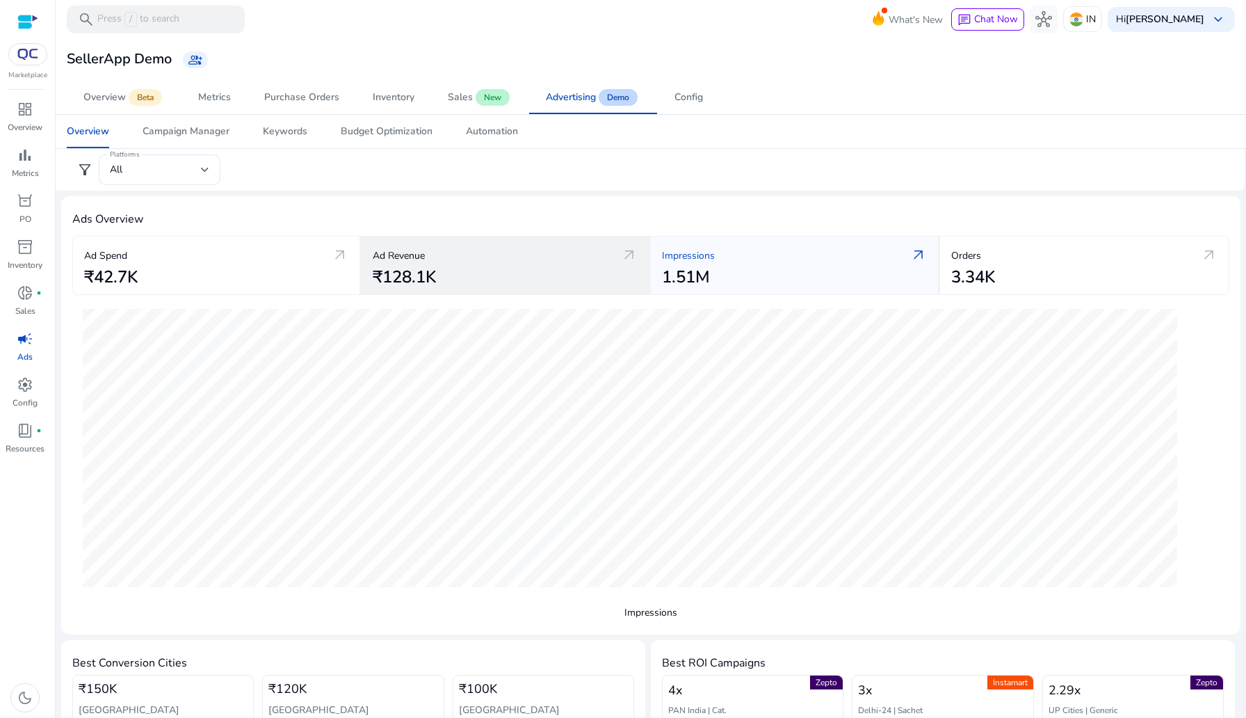
click at [512, 271] on div "₹128.1K" at bounding box center [505, 277] width 265 height 20
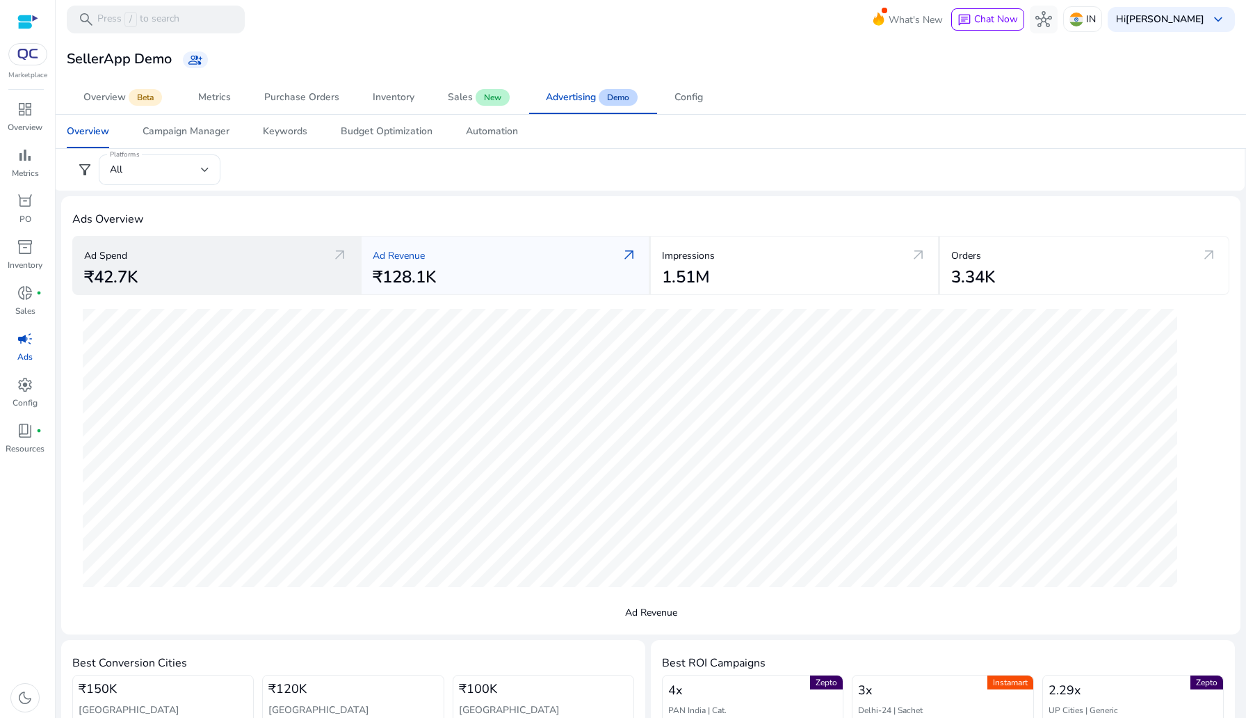
click at [280, 294] on div "Ad Spend arrow_outward ₹42.7K" at bounding box center [216, 265] width 289 height 58
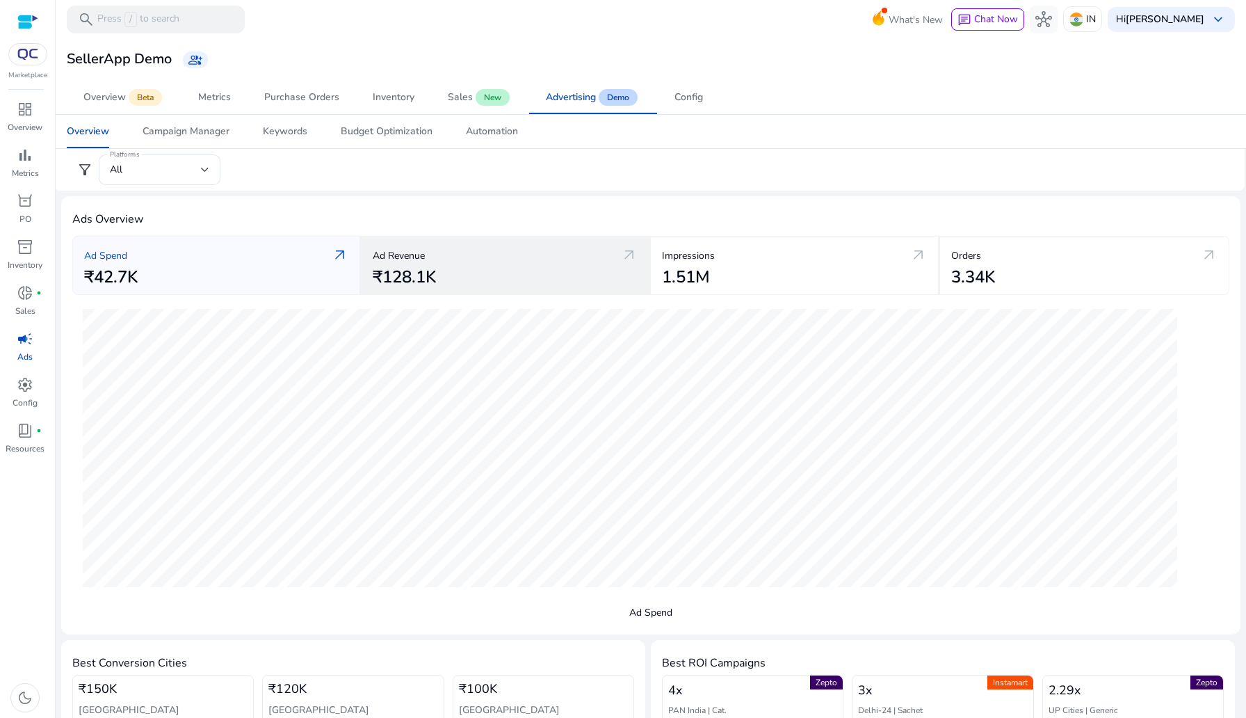
click at [444, 279] on div "₹128.1K" at bounding box center [505, 277] width 265 height 20
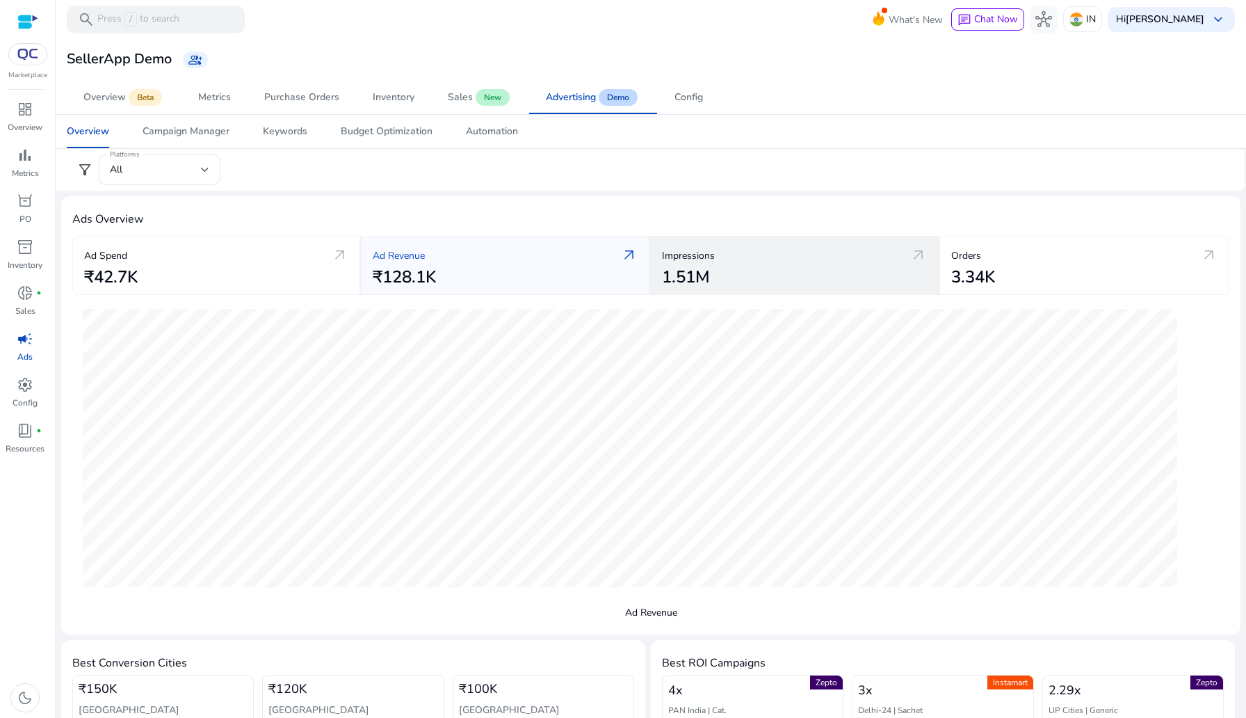
click at [668, 278] on h2 "1.51M" at bounding box center [686, 277] width 48 height 20
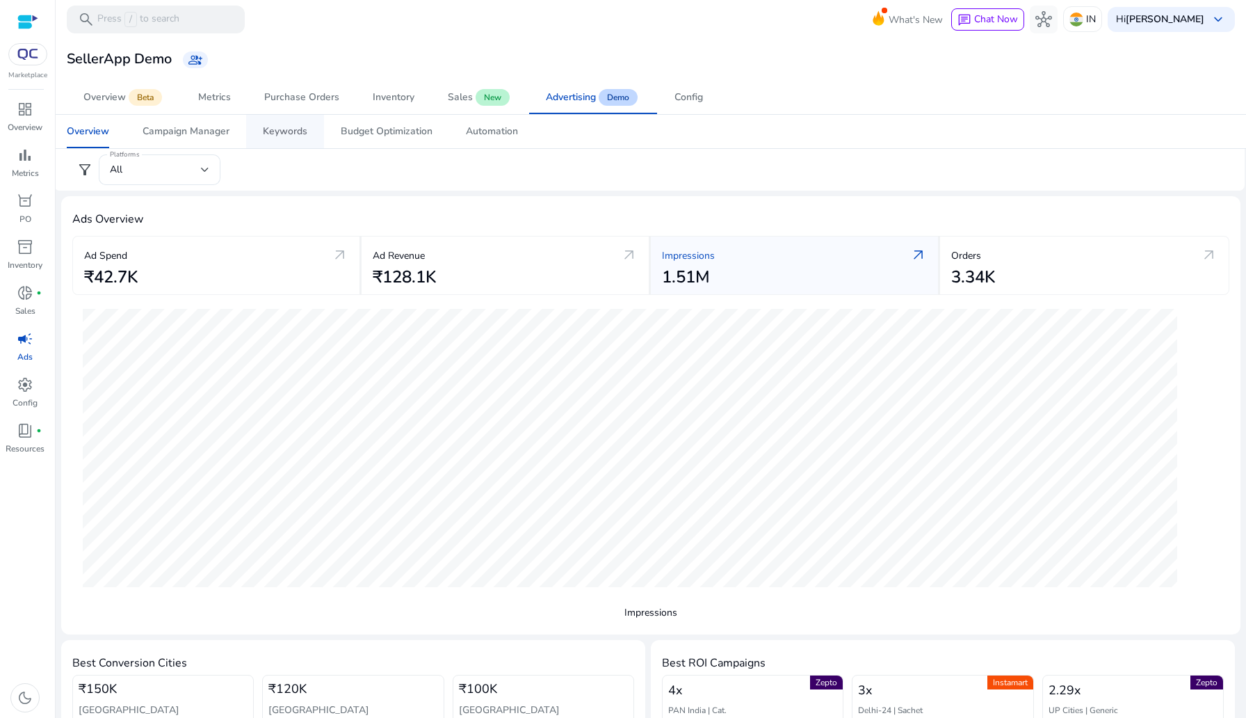
click at [252, 139] on link "Keywords" at bounding box center [285, 131] width 78 height 33
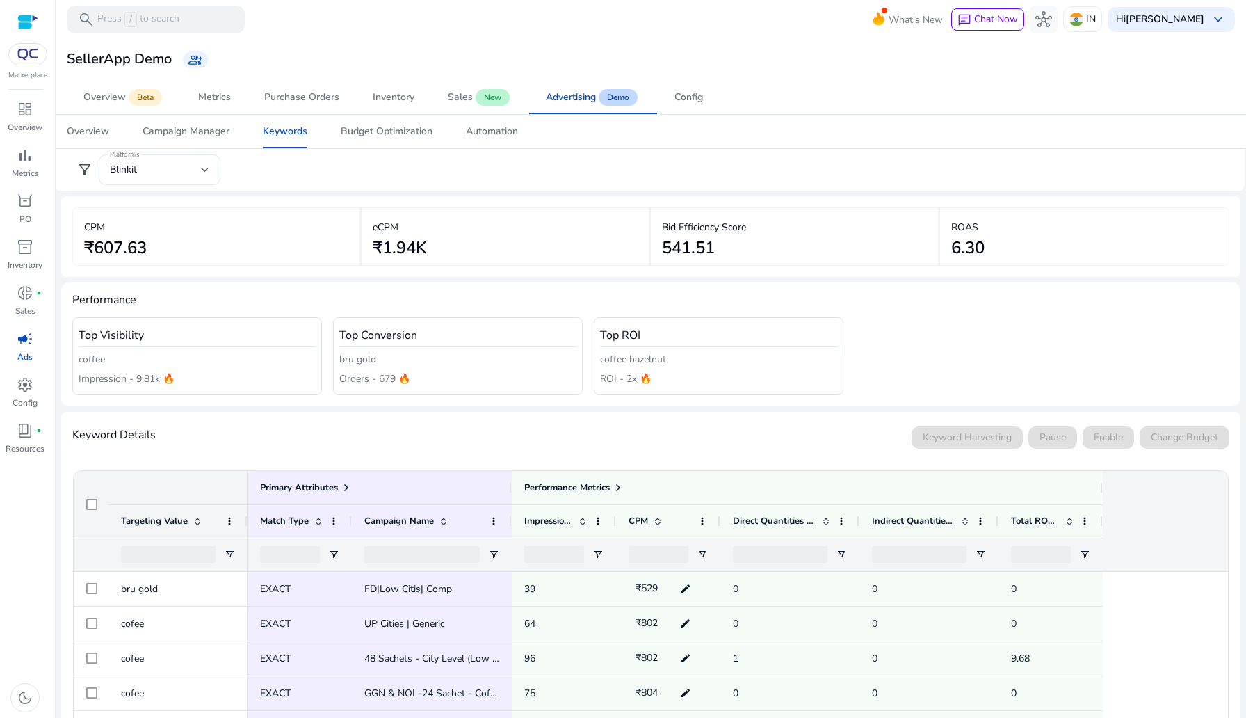
click at [376, 371] on p "Orders - 679 🔥" at bounding box center [457, 378] width 237 height 15
drag, startPoint x: 337, startPoint y: 353, endPoint x: 385, endPoint y: 353, distance: 47.3
click at [385, 353] on div "Top Conversion bru gold Orders - 679 🔥" at bounding box center [458, 356] width 250 height 79
click at [399, 384] on p "Orders - 679 🔥" at bounding box center [457, 378] width 237 height 15
drag, startPoint x: 389, startPoint y: 376, endPoint x: 422, endPoint y: 376, distance: 32.7
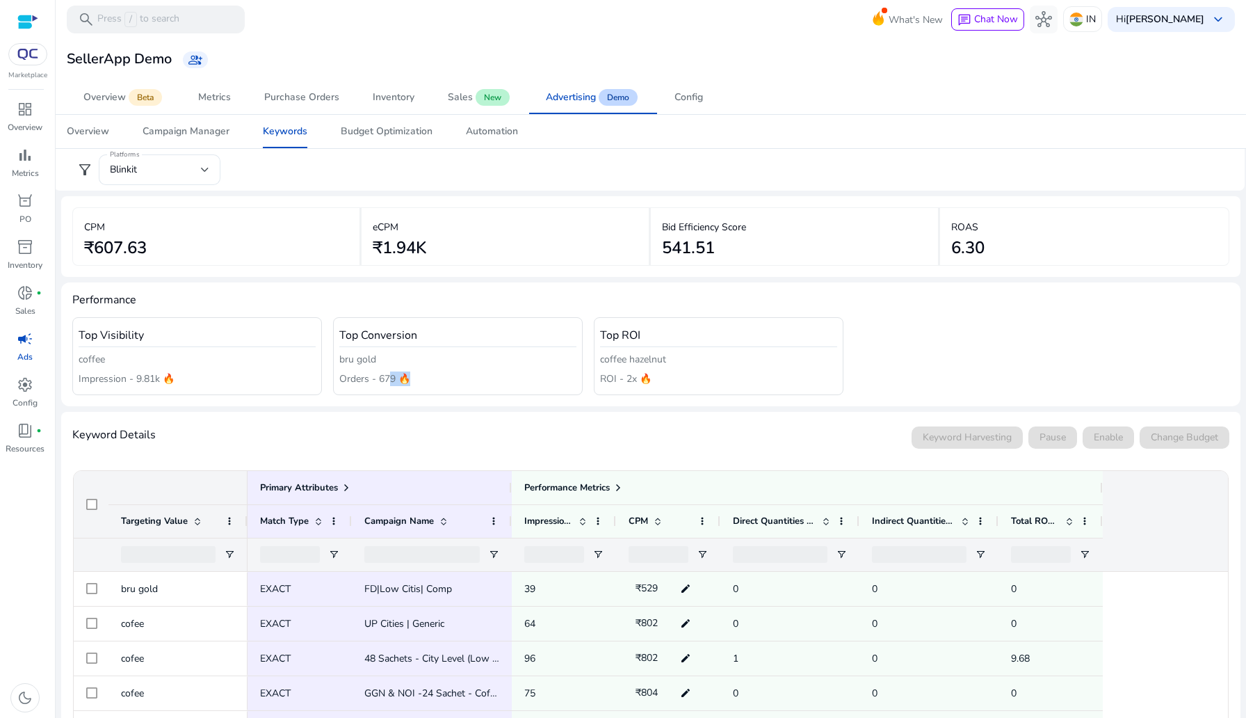
click at [419, 376] on p "Orders - 679 🔥" at bounding box center [457, 378] width 237 height 15
click at [422, 376] on p "Orders - 679 🔥" at bounding box center [457, 378] width 237 height 15
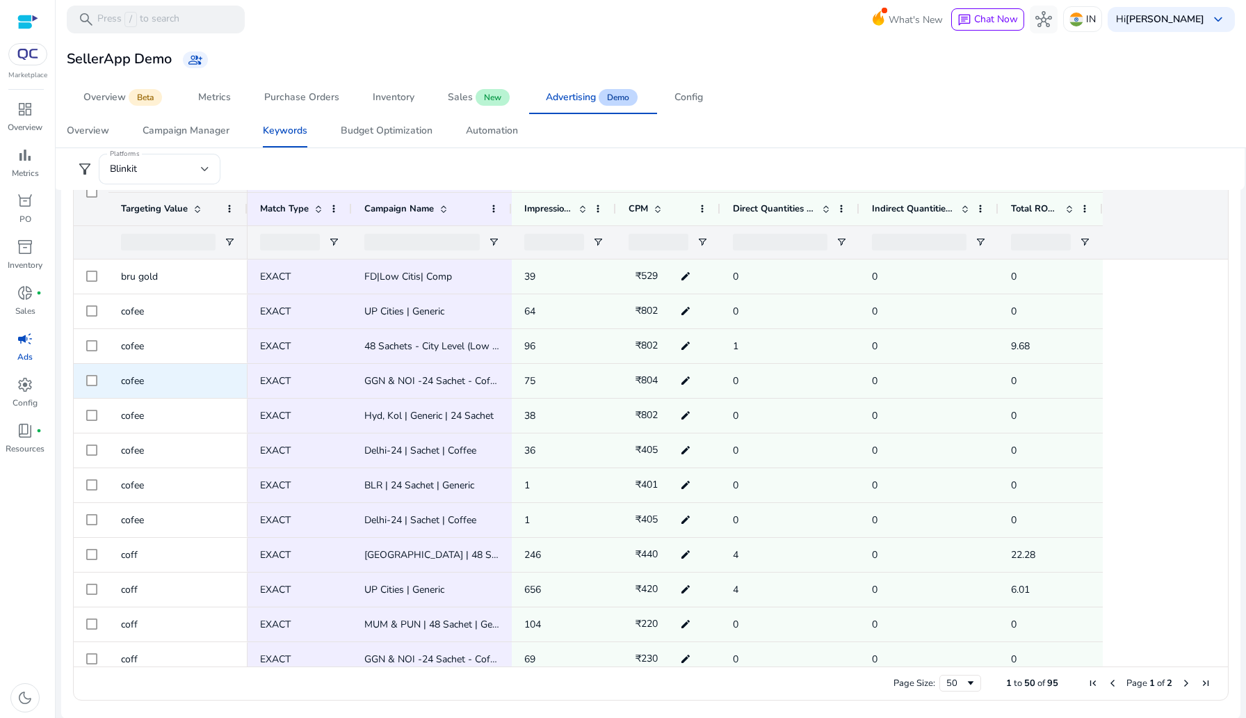
scroll to position [310, 0]
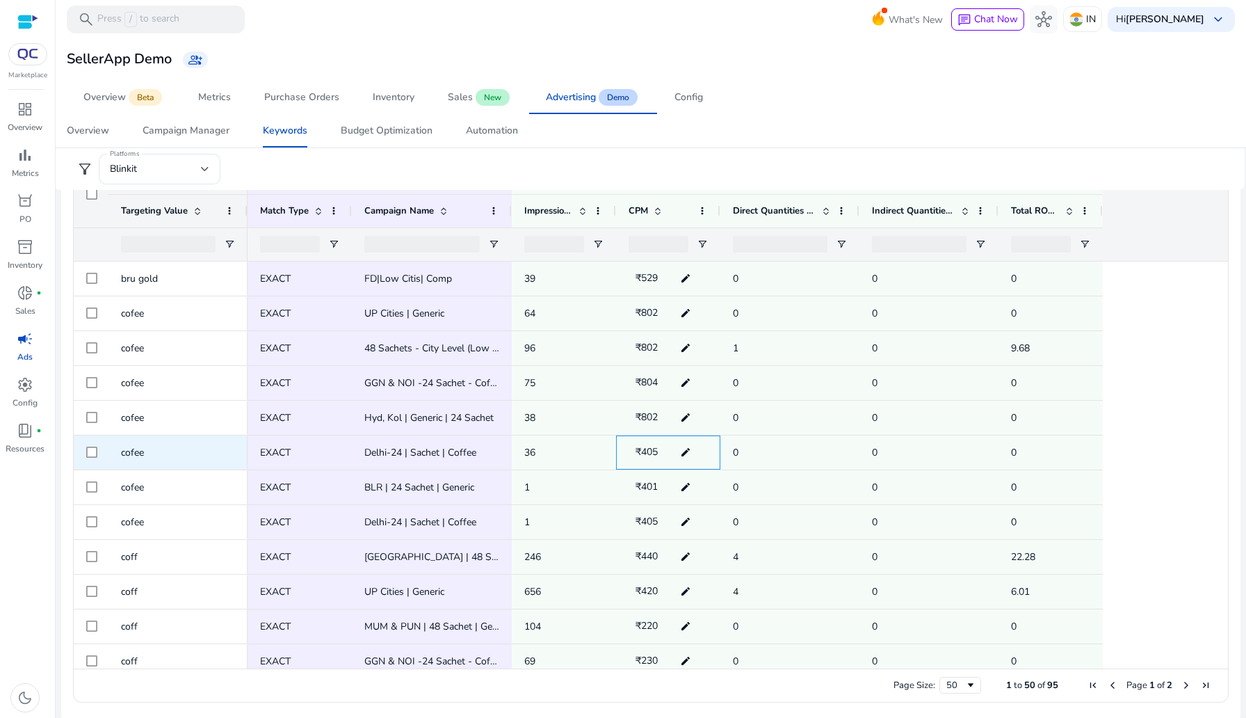
click at [677, 454] on mat-icon "edit" at bounding box center [686, 452] width 18 height 21
click at [691, 453] on mat-icon "check" at bounding box center [685, 452] width 15 height 24
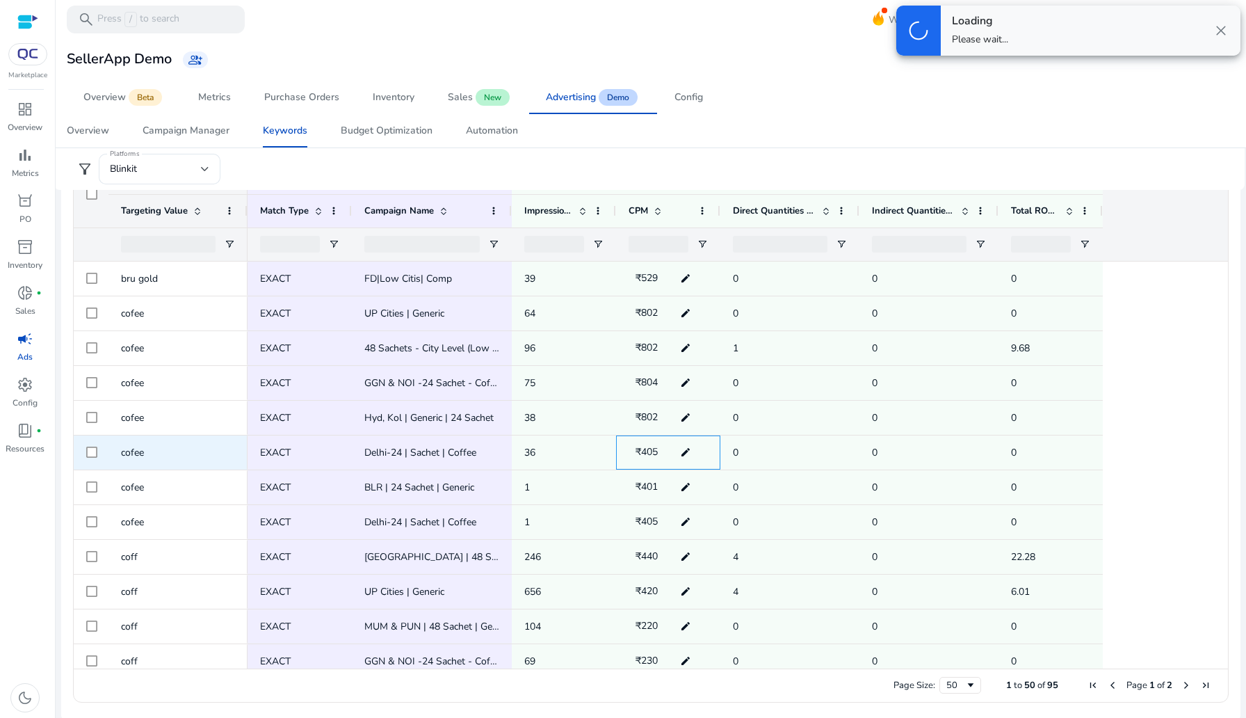
click at [682, 454] on mat-icon "edit" at bounding box center [686, 452] width 18 height 21
click at [672, 457] on input "***" at bounding box center [665, 452] width 26 height 24
type input "***"
click at [685, 454] on mat-icon "check" at bounding box center [685, 452] width 15 height 24
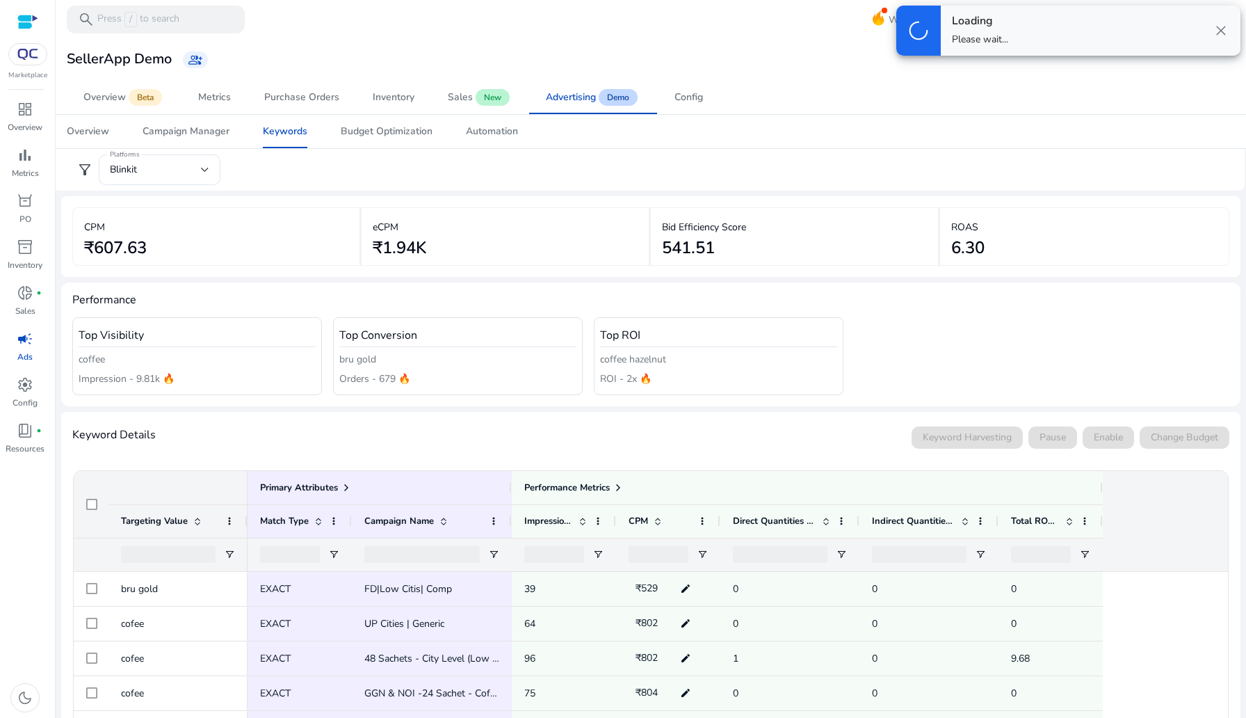
click at [1226, 29] on span "close" at bounding box center [1221, 30] width 17 height 17
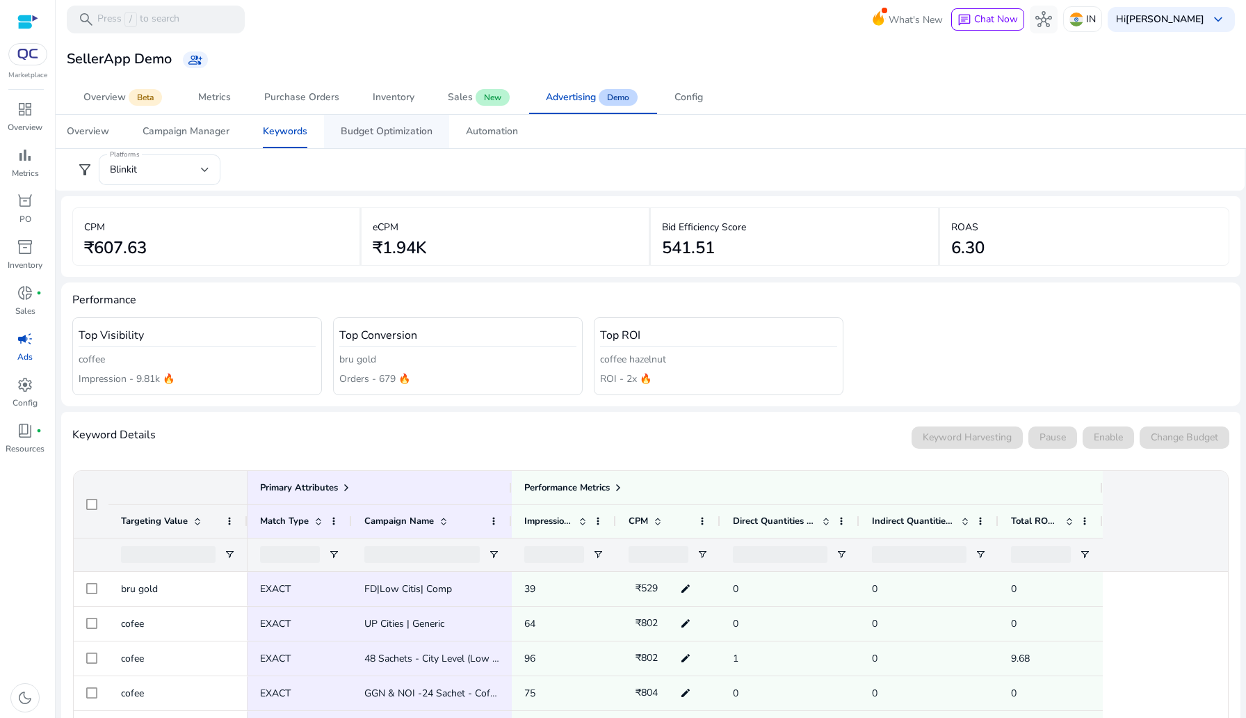
click at [372, 138] on span "Budget Optimization" at bounding box center [387, 131] width 92 height 33
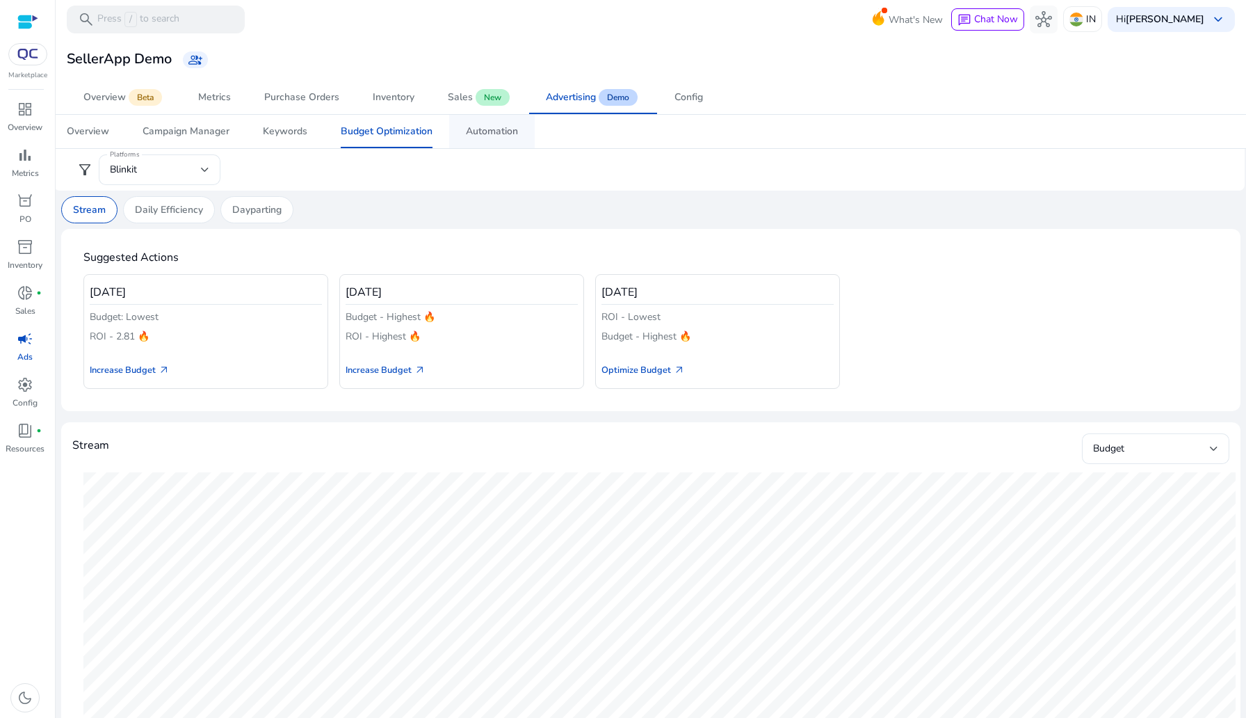
click at [511, 118] on span "Automation" at bounding box center [492, 131] width 52 height 33
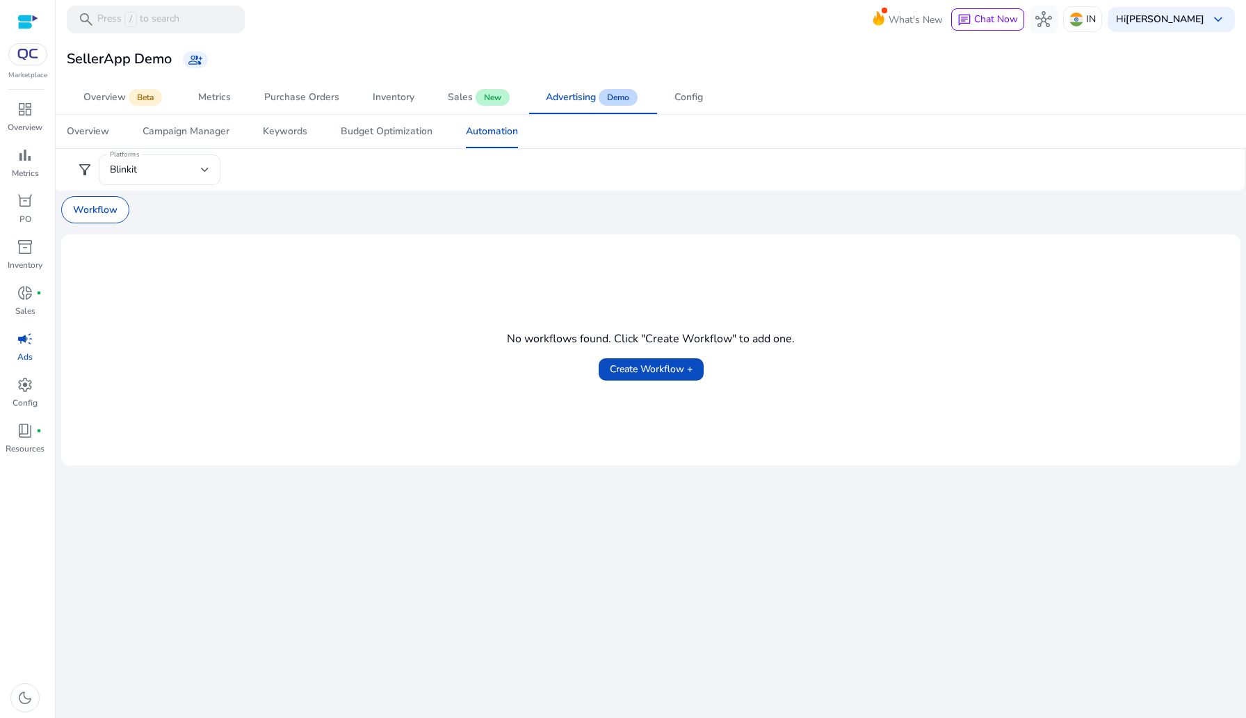
click at [904, 207] on app-sa-custom-tab "Workflow" at bounding box center [651, 209] width 1180 height 27
click at [497, 103] on span "New" at bounding box center [493, 97] width 34 height 17
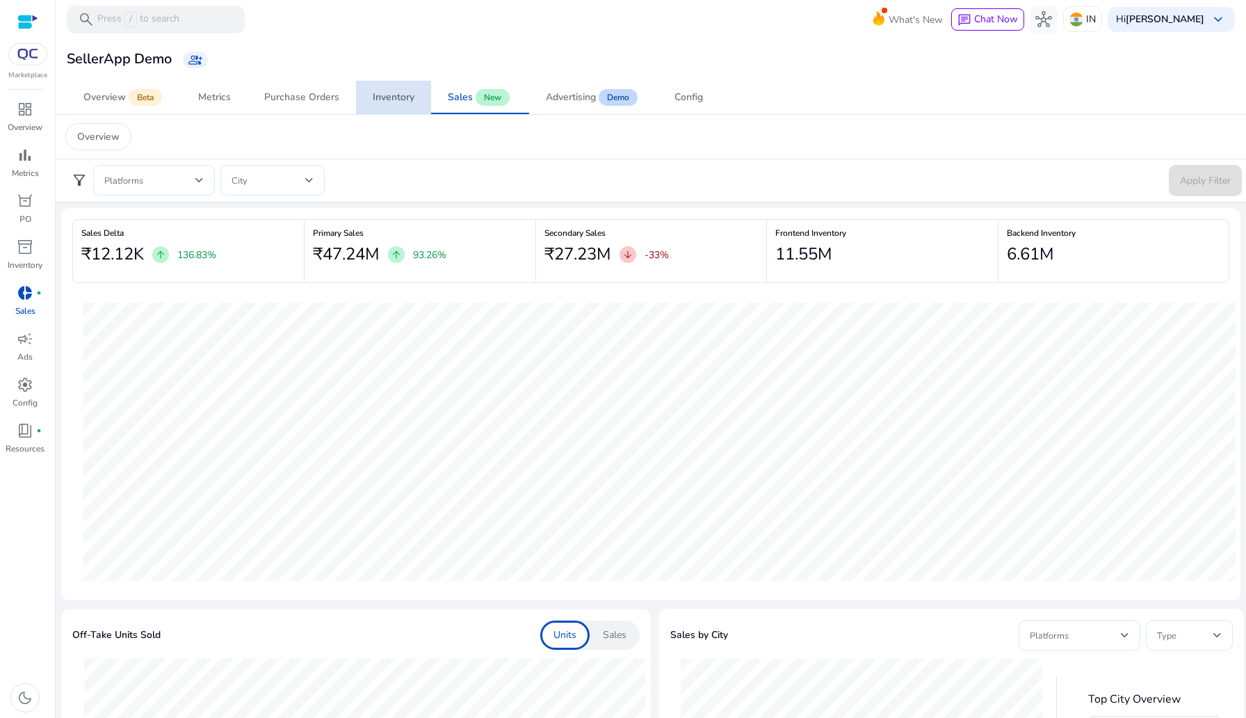
click at [412, 107] on span "Inventory" at bounding box center [394, 97] width 42 height 33
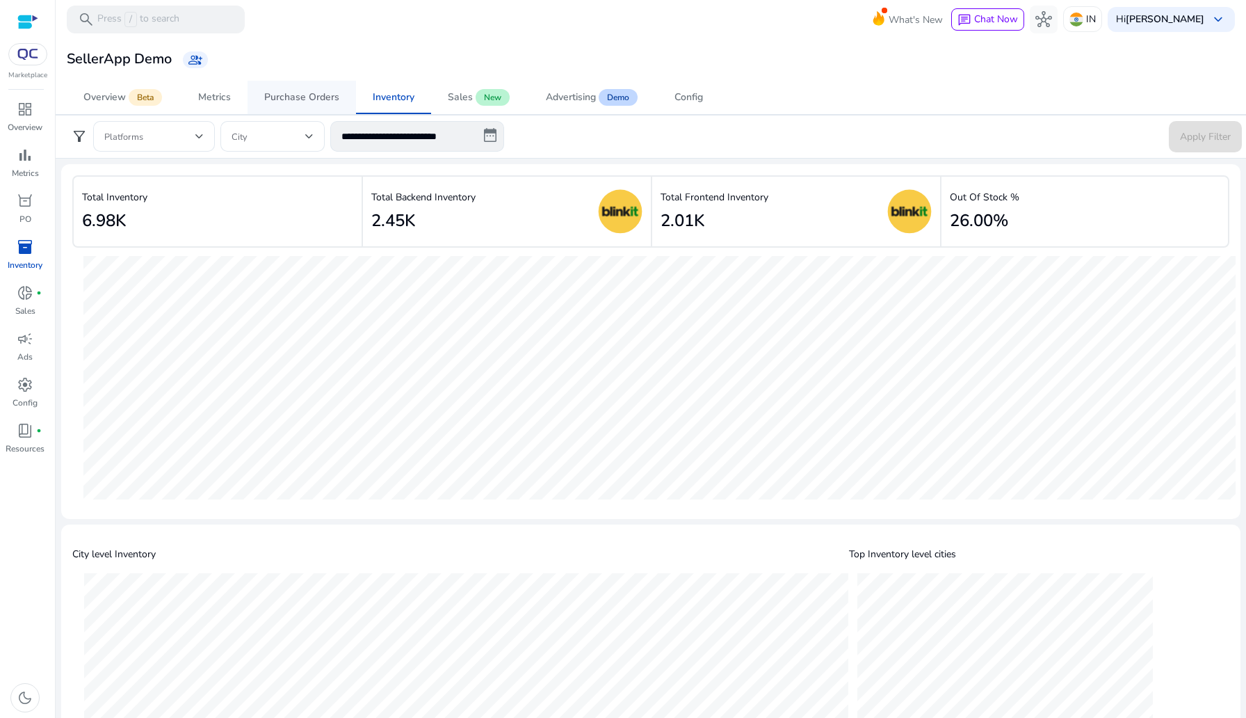
click at [271, 108] on span "Purchase Orders" at bounding box center [301, 97] width 75 height 33
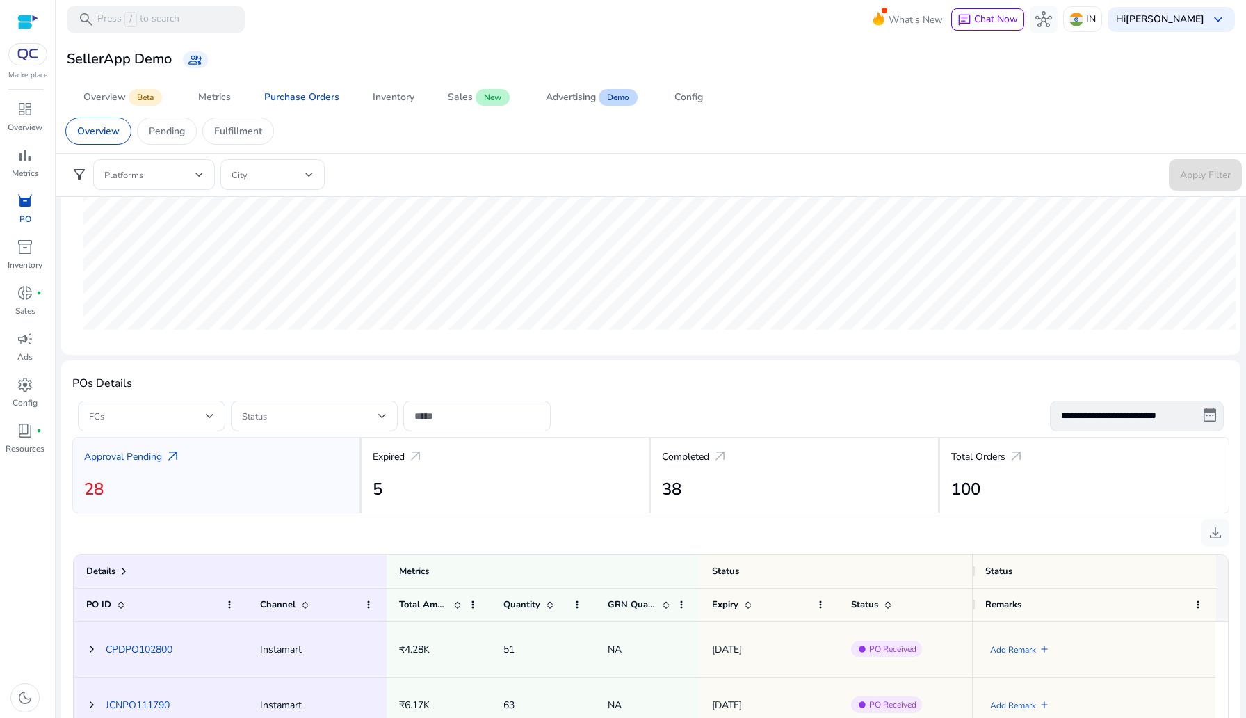
scroll to position [495, 0]
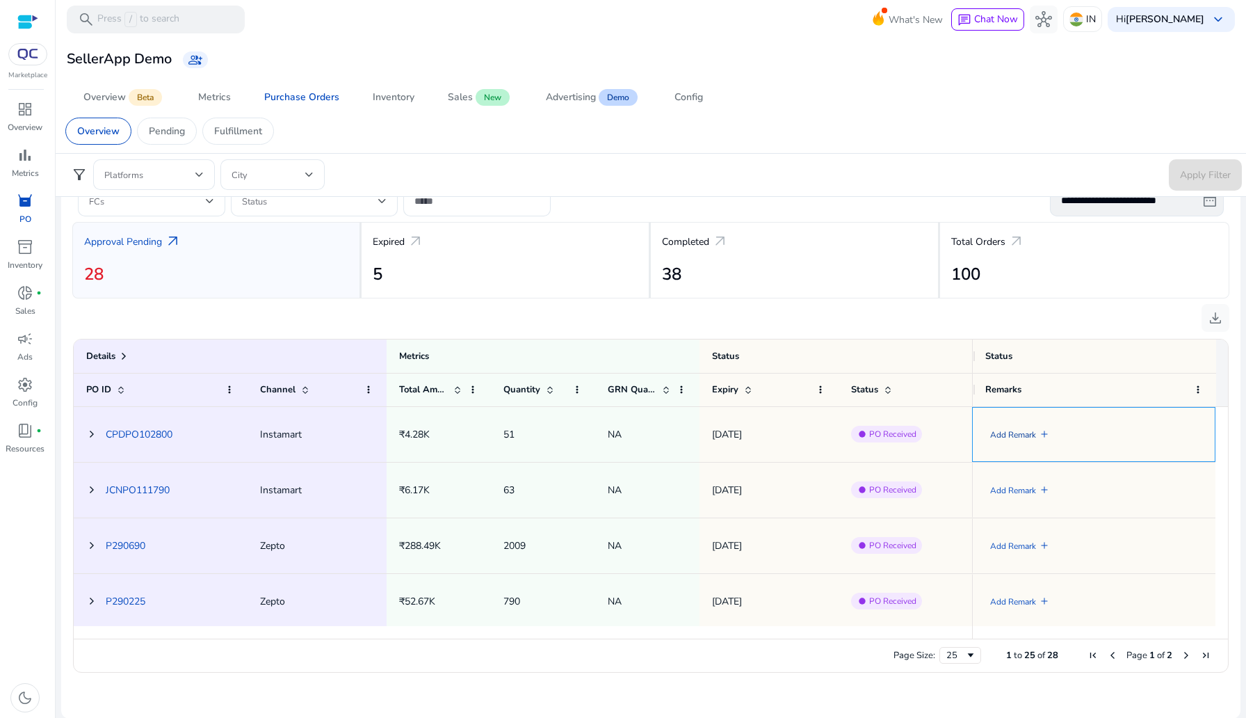
click at [1023, 437] on link "Add Remark" at bounding box center [1013, 435] width 46 height 29
click at [1016, 440] on textarea at bounding box center [1079, 434] width 186 height 45
type textarea "****"
click at [1175, 428] on mat-icon "check" at bounding box center [1179, 434] width 15 height 21
click at [1133, 501] on div "Add Remark add" at bounding box center [1094, 489] width 218 height 45
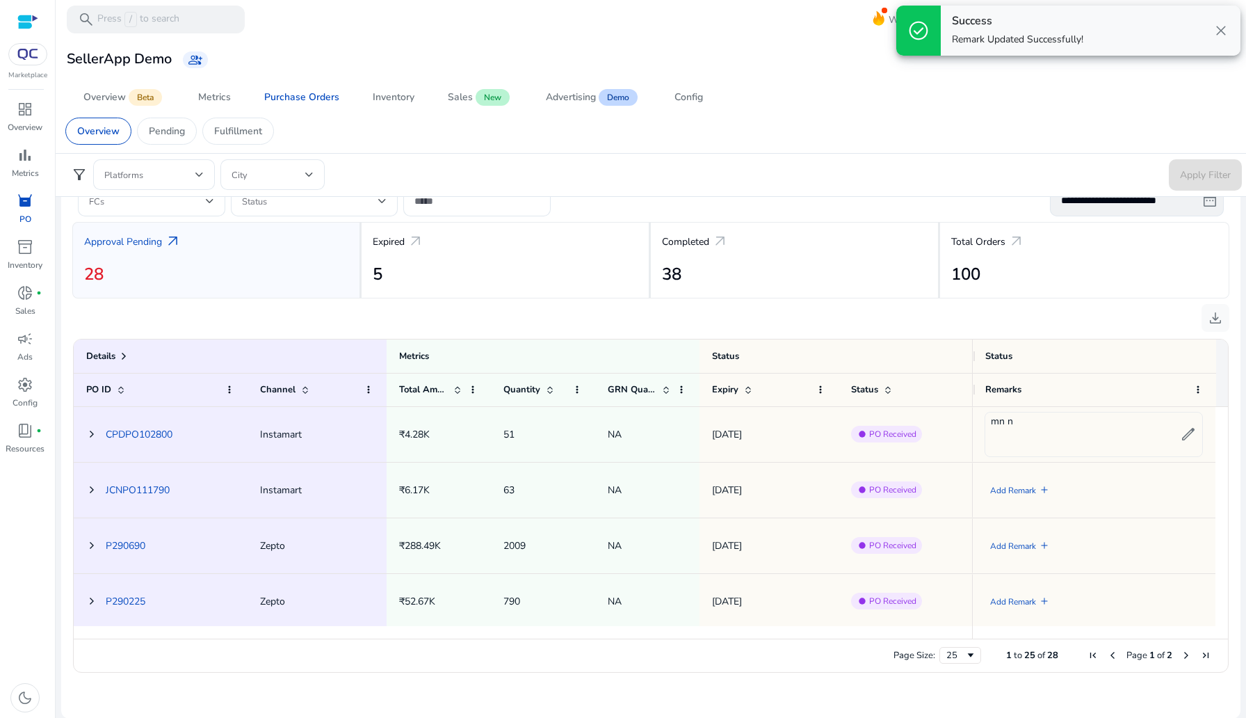
click at [879, 446] on div "fiber_manual_record PO Received" at bounding box center [925, 435] width 149 height 54
click at [883, 433] on span "PO Received" at bounding box center [892, 433] width 47 height 11
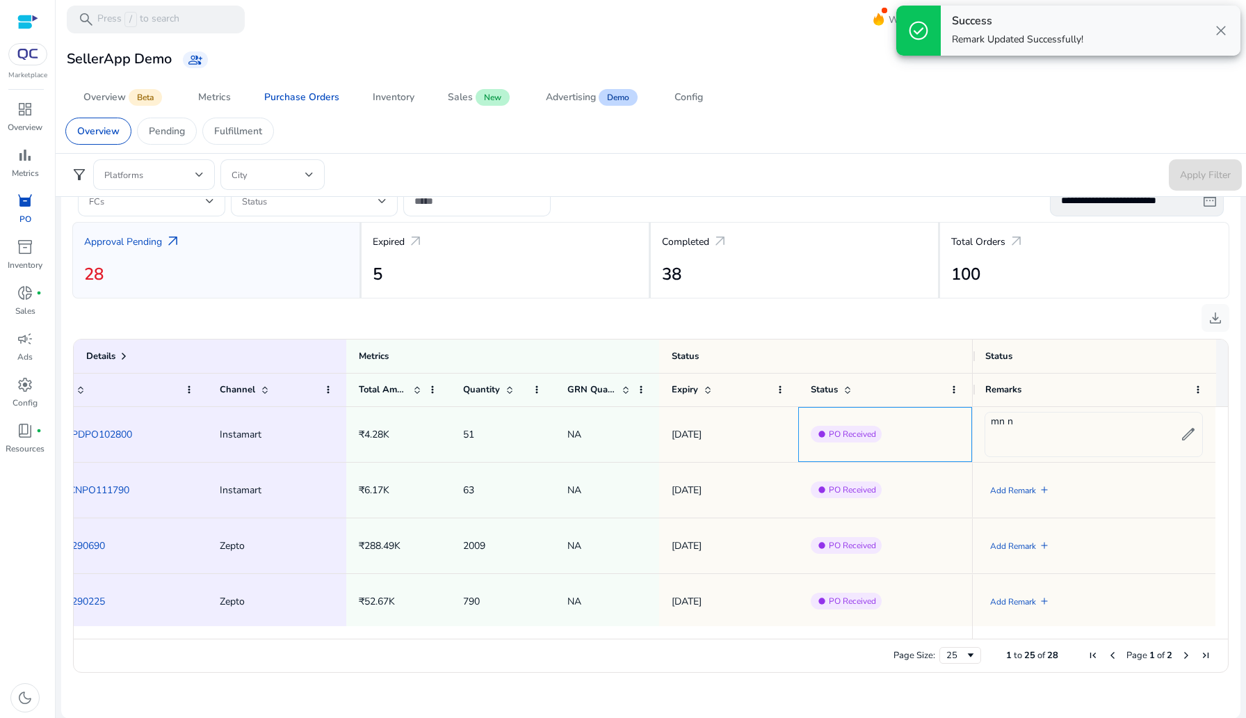
scroll to position [0, 0]
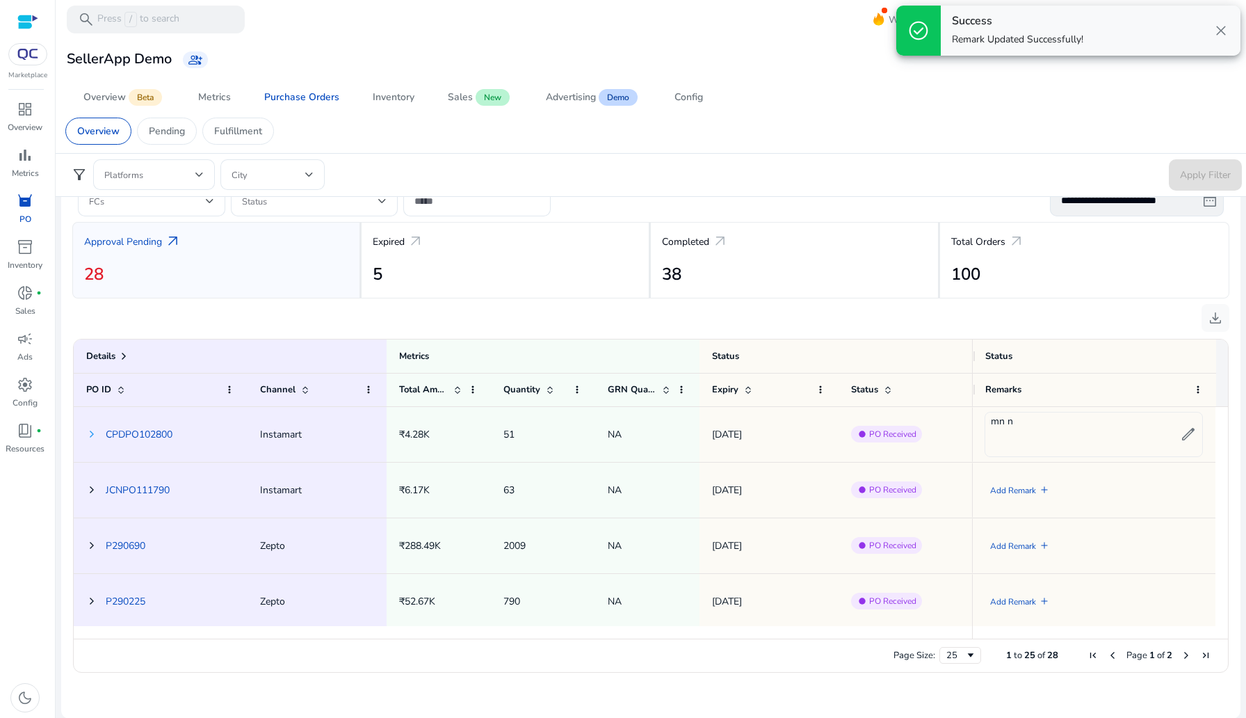
click at [87, 431] on span at bounding box center [91, 433] width 11 height 11
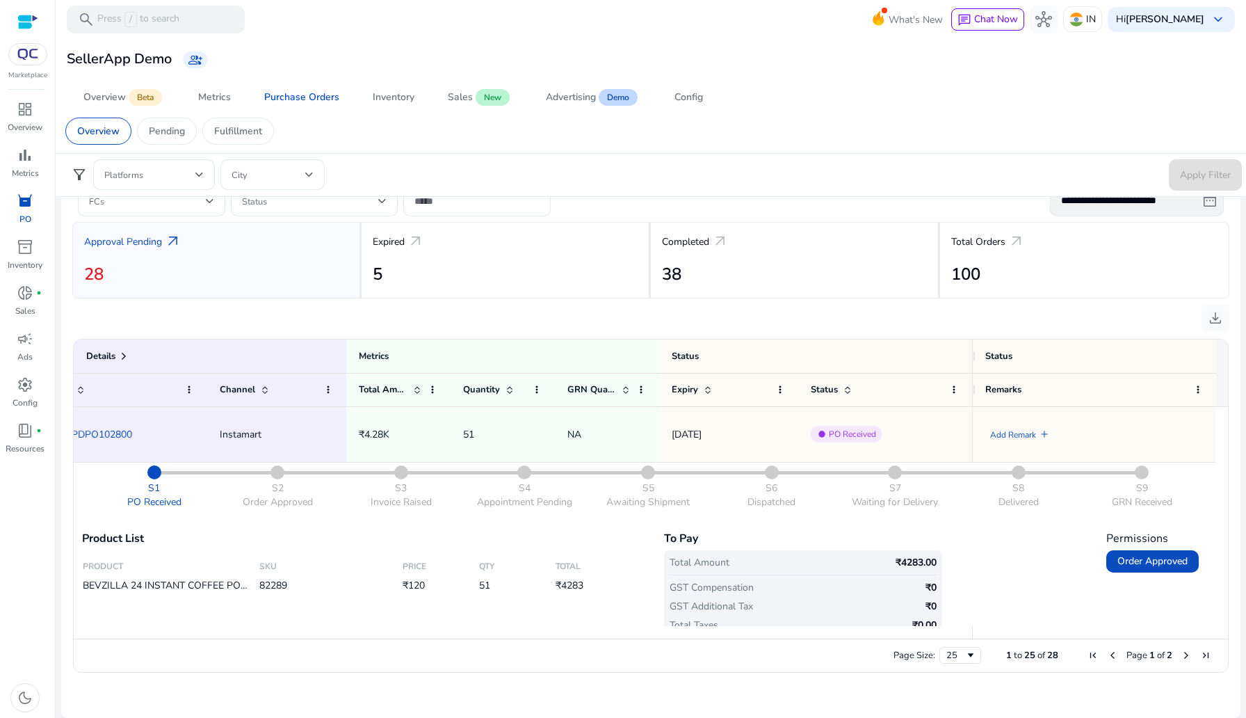
click at [877, 118] on app-sa-custom-tab "Overview Pending Fulfillment" at bounding box center [650, 131] width 1171 height 27
click at [1124, 558] on span "Order Approved" at bounding box center [1153, 560] width 70 height 13
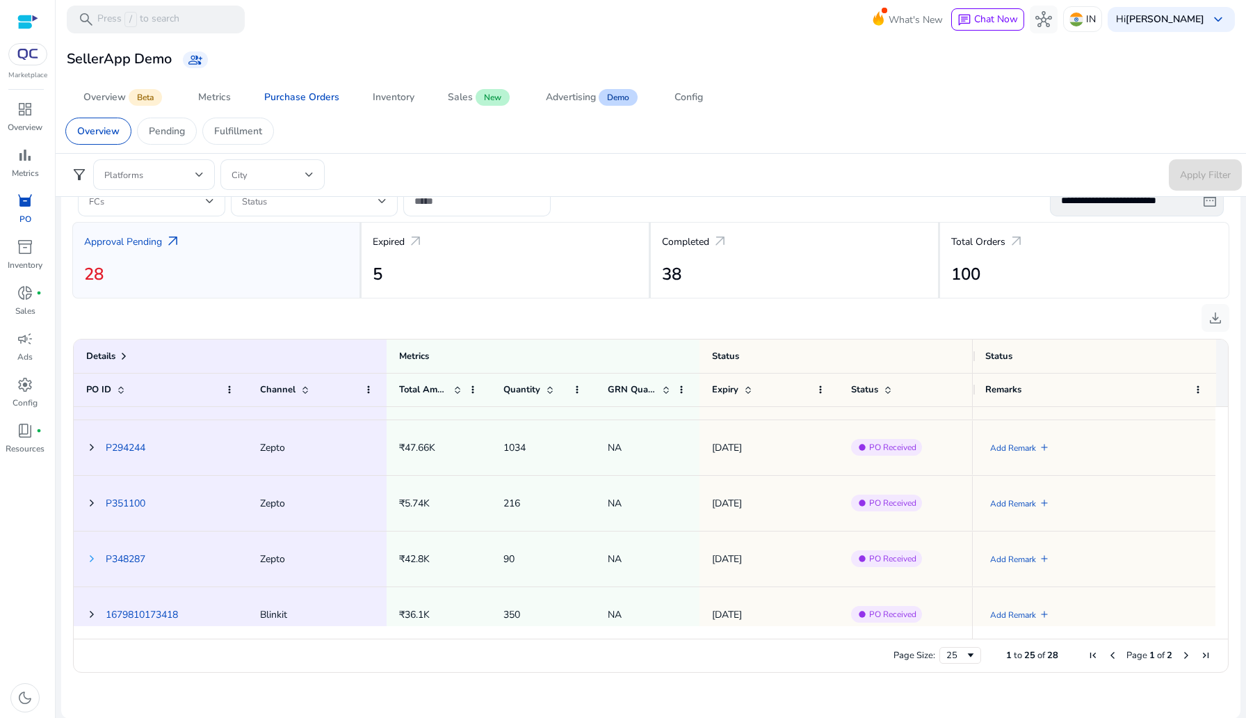
click at [94, 554] on span at bounding box center [91, 558] width 11 height 11
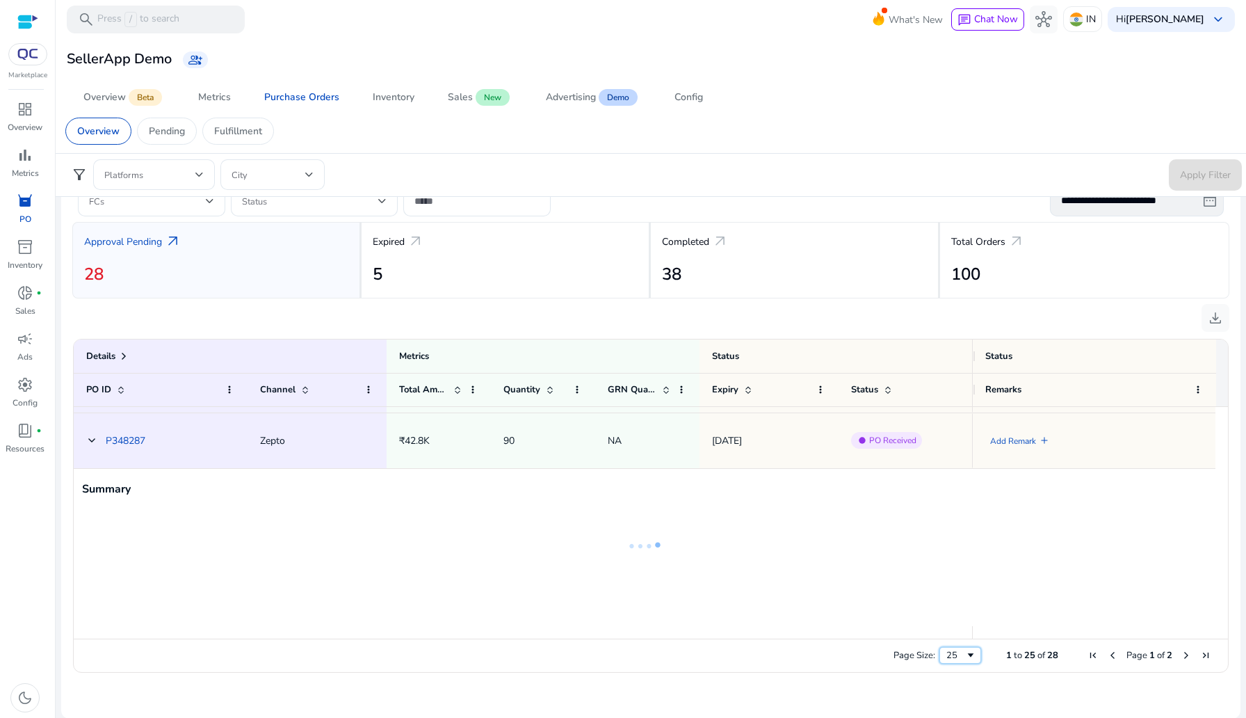
click at [971, 655] on div "25" at bounding box center [961, 655] width 42 height 17
click at [970, 655] on span "Page Size" at bounding box center [970, 655] width 11 height 11
click at [722, 556] on ng-lottie at bounding box center [644, 546] width 1125 height 90
drag, startPoint x: 638, startPoint y: 531, endPoint x: 657, endPoint y: 531, distance: 19.5
click at [656, 531] on icon at bounding box center [644, 546] width 139 height 90
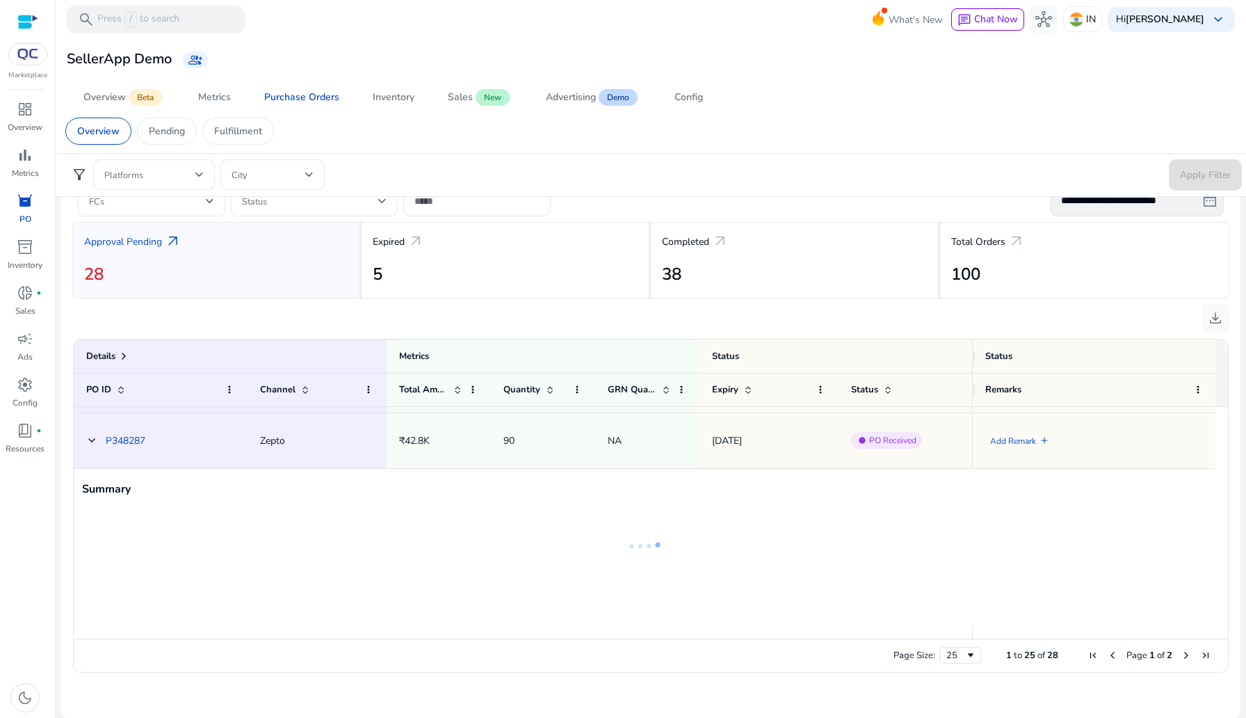
click at [625, 513] on icon at bounding box center [644, 546] width 139 height 90
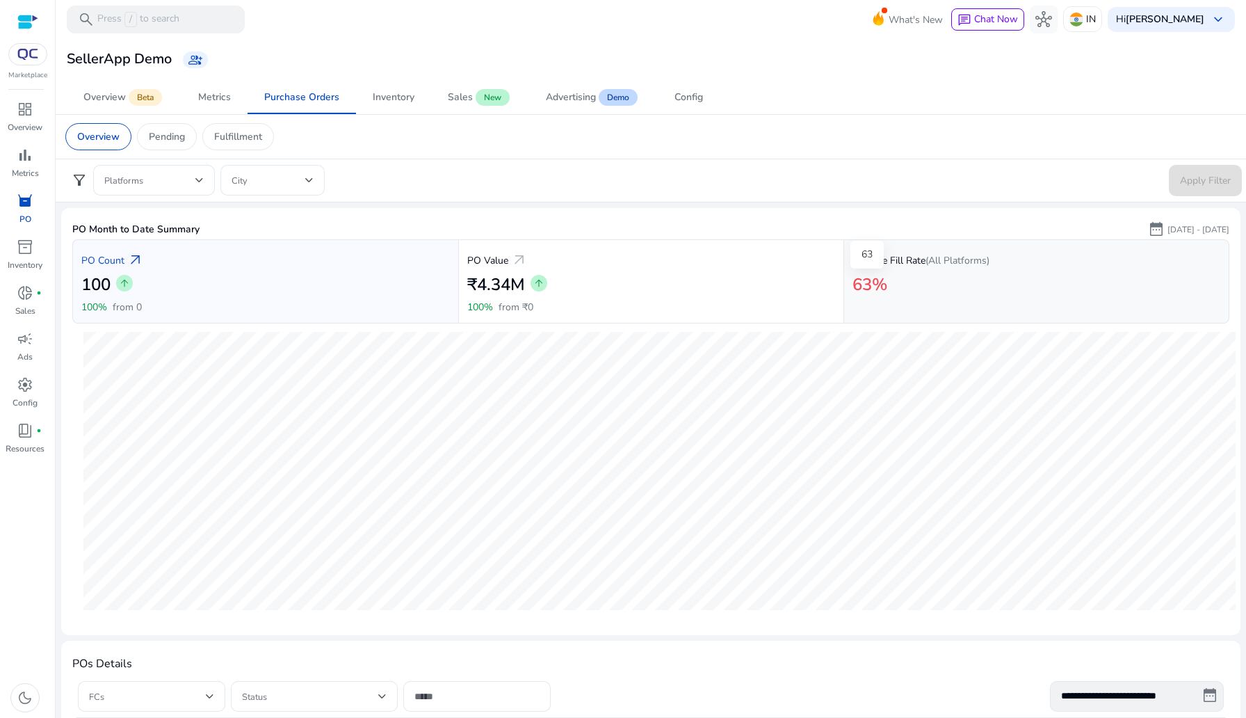
drag, startPoint x: 858, startPoint y: 285, endPoint x: 907, endPoint y: 285, distance: 48.7
click at [897, 285] on div "63%" at bounding box center [1037, 286] width 368 height 29
click at [901, 285] on div "63%" at bounding box center [1037, 286] width 368 height 29
drag, startPoint x: 901, startPoint y: 285, endPoint x: 848, endPoint y: 285, distance: 53.6
click at [848, 285] on div "Lifetime Fill Rate (All Platforms) 63%" at bounding box center [1037, 281] width 386 height 84
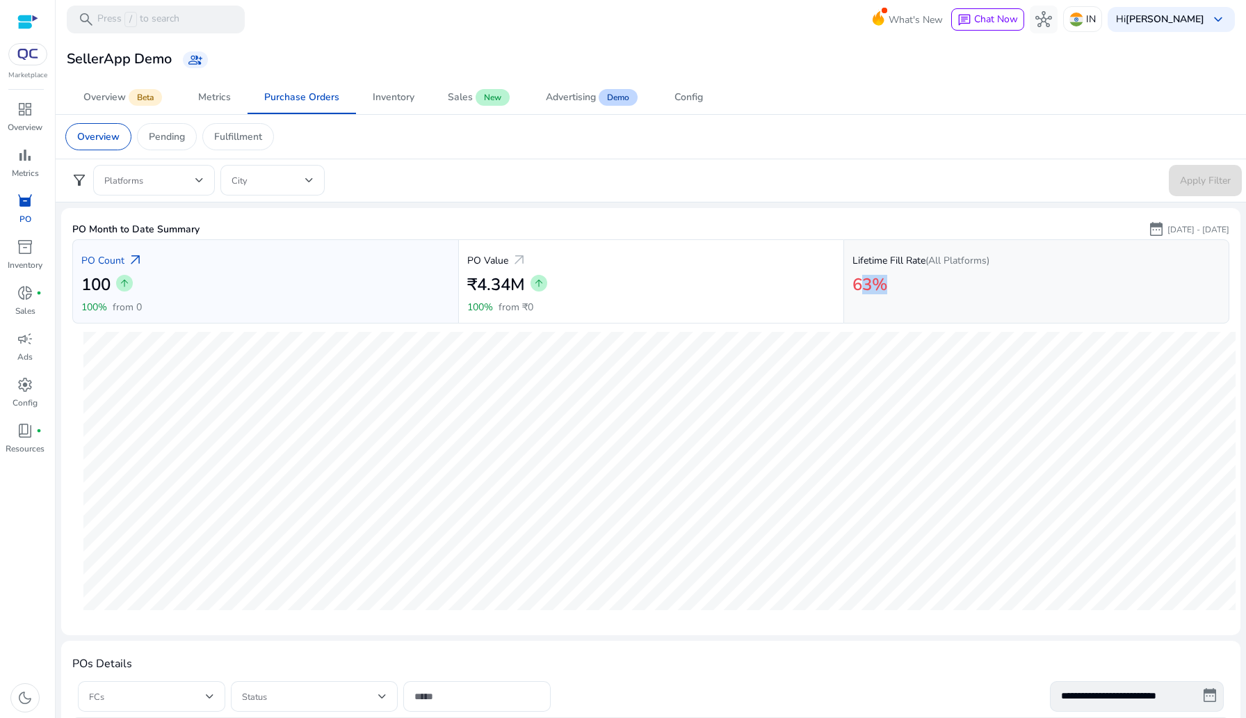
click at [848, 285] on div "Lifetime Fill Rate (All Platforms) 63%" at bounding box center [1037, 281] width 386 height 84
drag, startPoint x: 476, startPoint y: 282, endPoint x: 526, endPoint y: 282, distance: 49.4
click at [526, 282] on div "₹4.34M arrow_upward" at bounding box center [651, 286] width 369 height 29
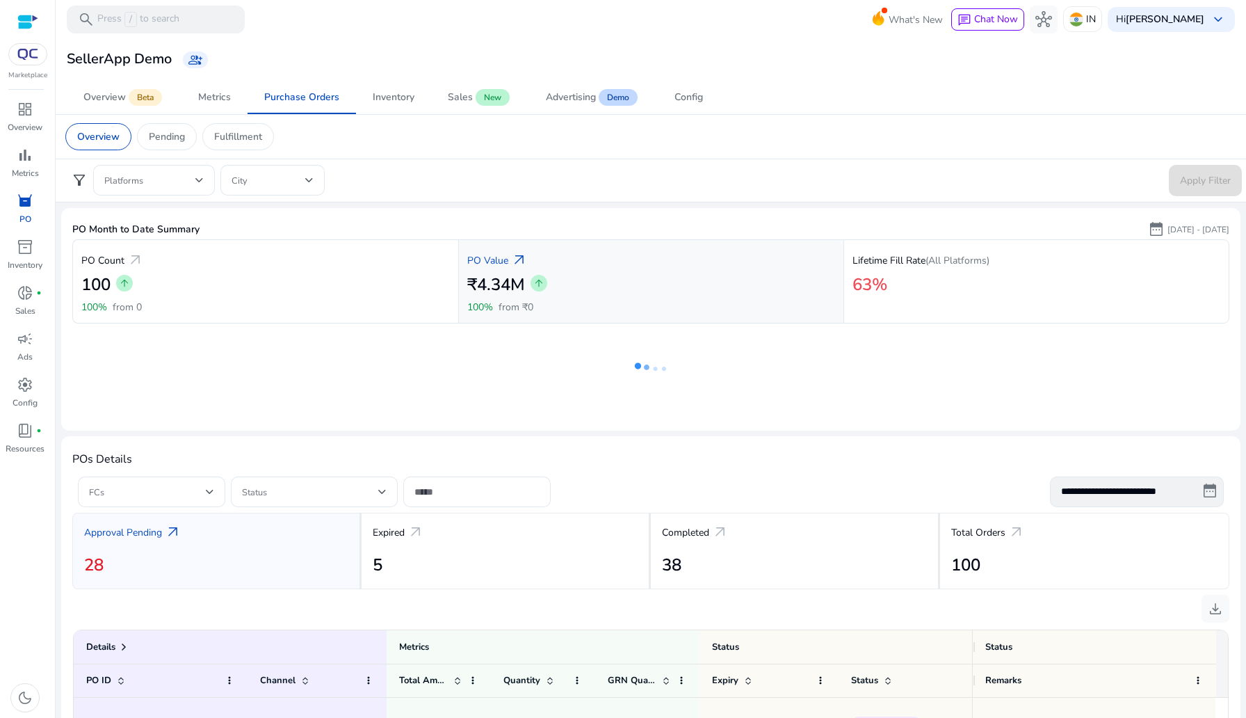
click at [526, 282] on div "₹4.34M arrow_upward" at bounding box center [651, 286] width 369 height 29
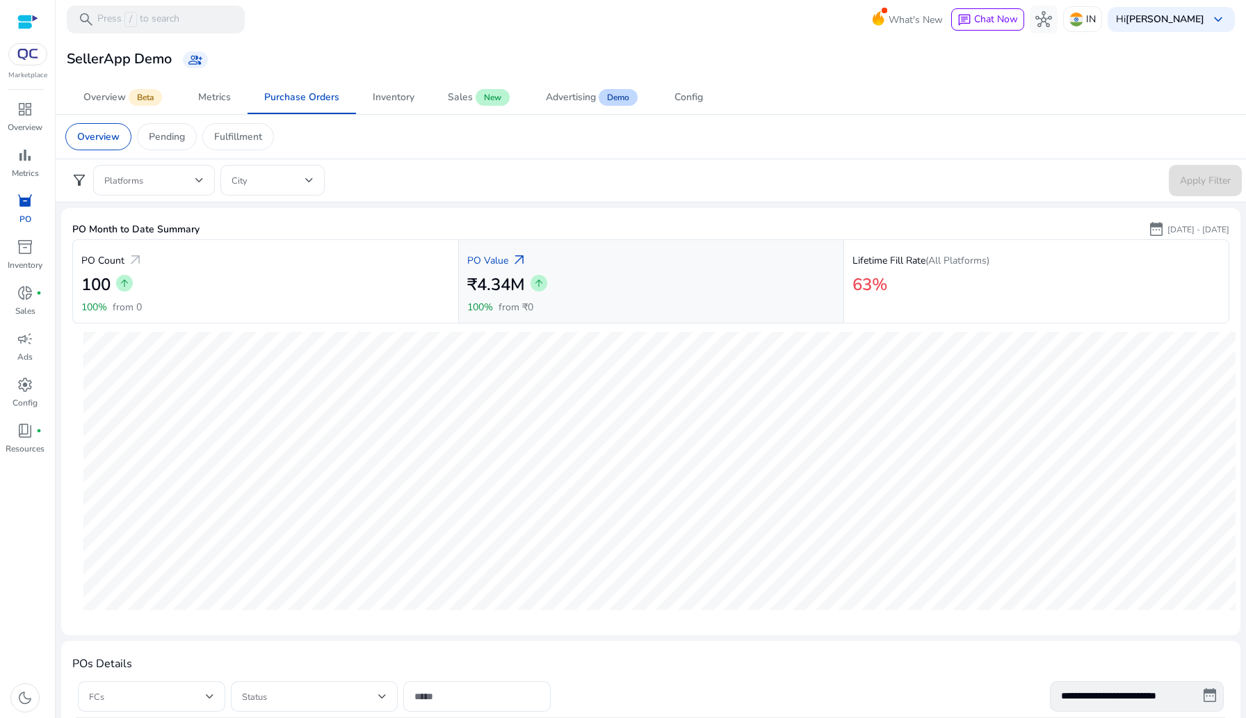
drag, startPoint x: 526, startPoint y: 287, endPoint x: 460, endPoint y: 287, distance: 65.4
click at [460, 287] on div "PO Value arrow_outward ₹4.34M arrow_upward 100% from ₹0" at bounding box center [651, 281] width 386 height 84
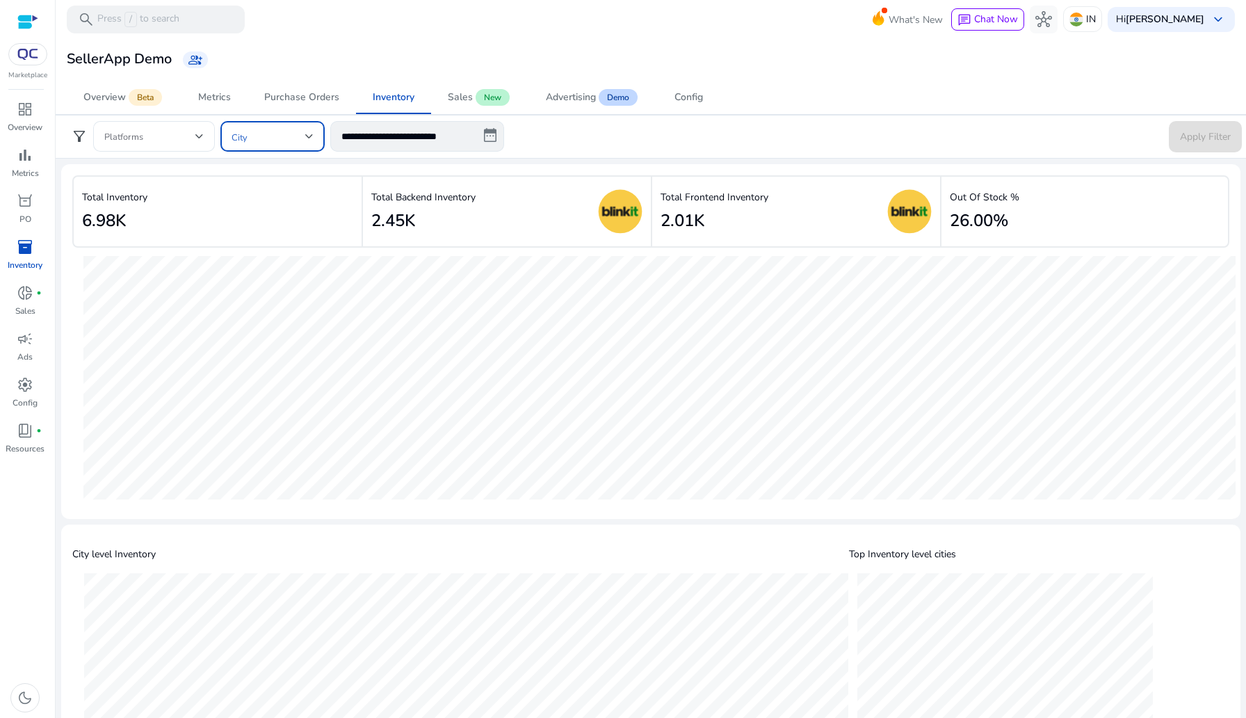
click at [288, 143] on span at bounding box center [269, 136] width 74 height 15
click at [288, 139] on div at bounding box center [623, 359] width 1246 height 718
click at [298, 136] on span at bounding box center [269, 136] width 74 height 15
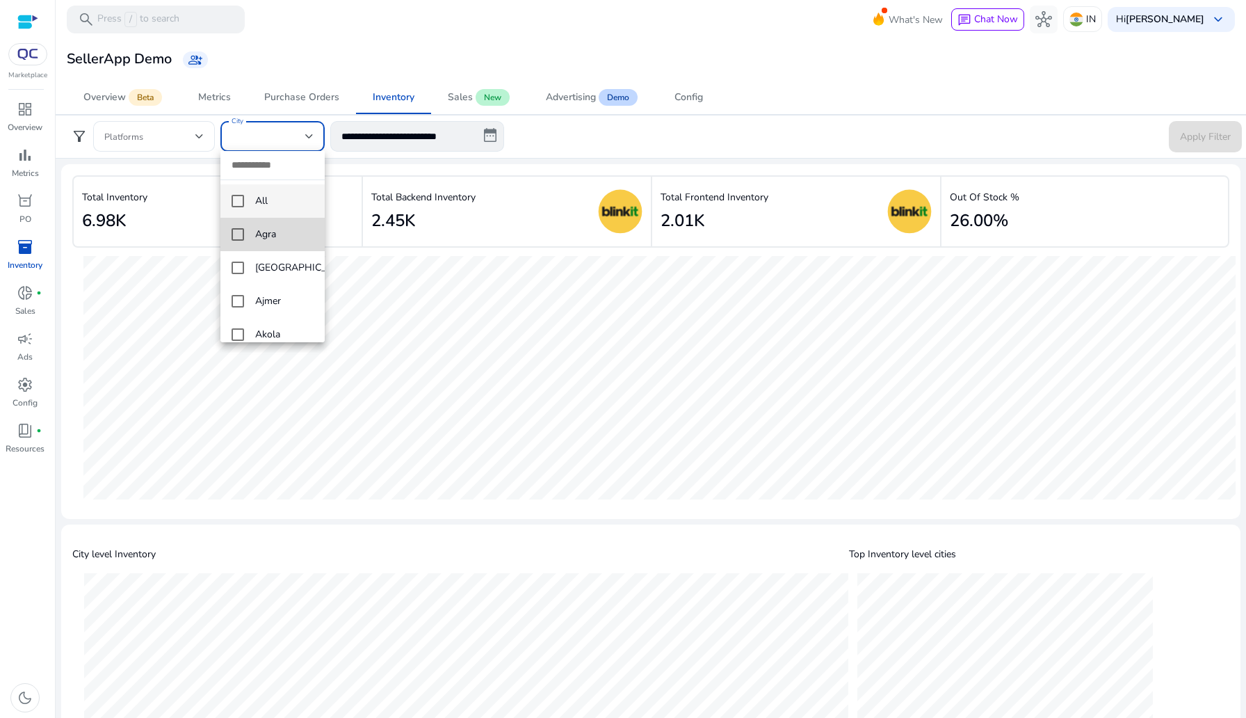
click at [274, 239] on span "Agra" at bounding box center [284, 234] width 58 height 15
click at [337, 225] on div at bounding box center [623, 359] width 1246 height 718
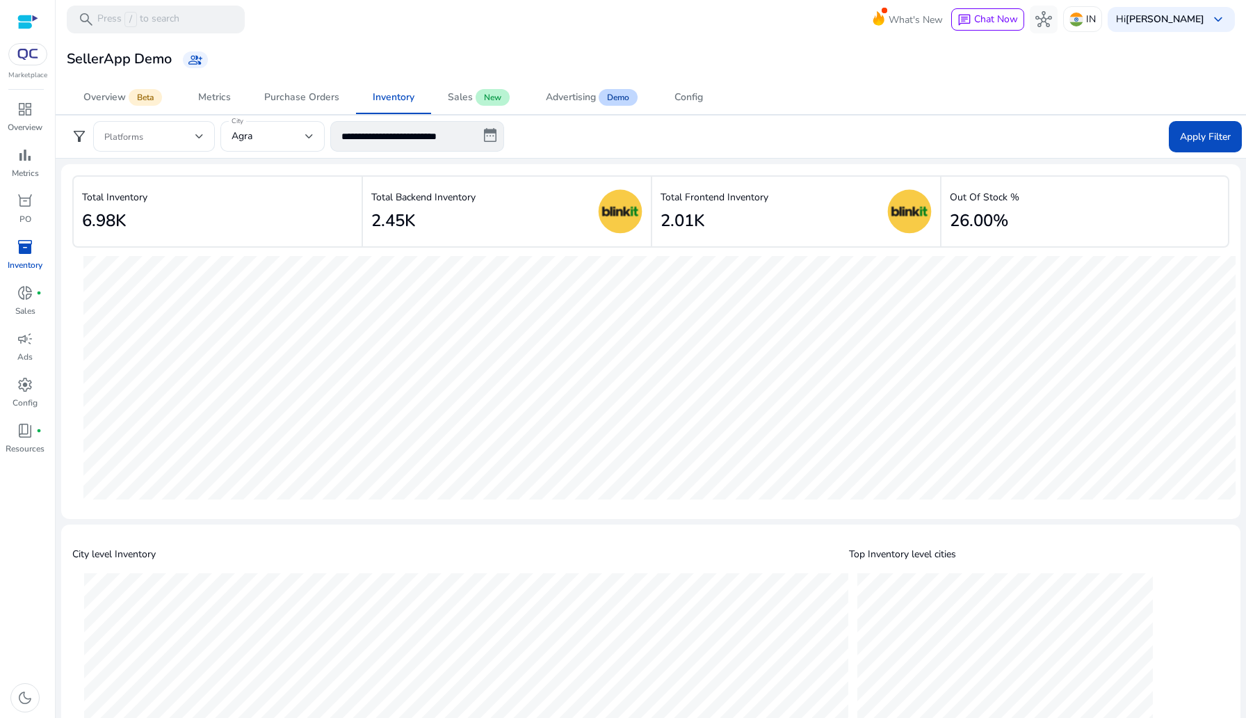
click at [17, 49] on img at bounding box center [27, 54] width 25 height 11
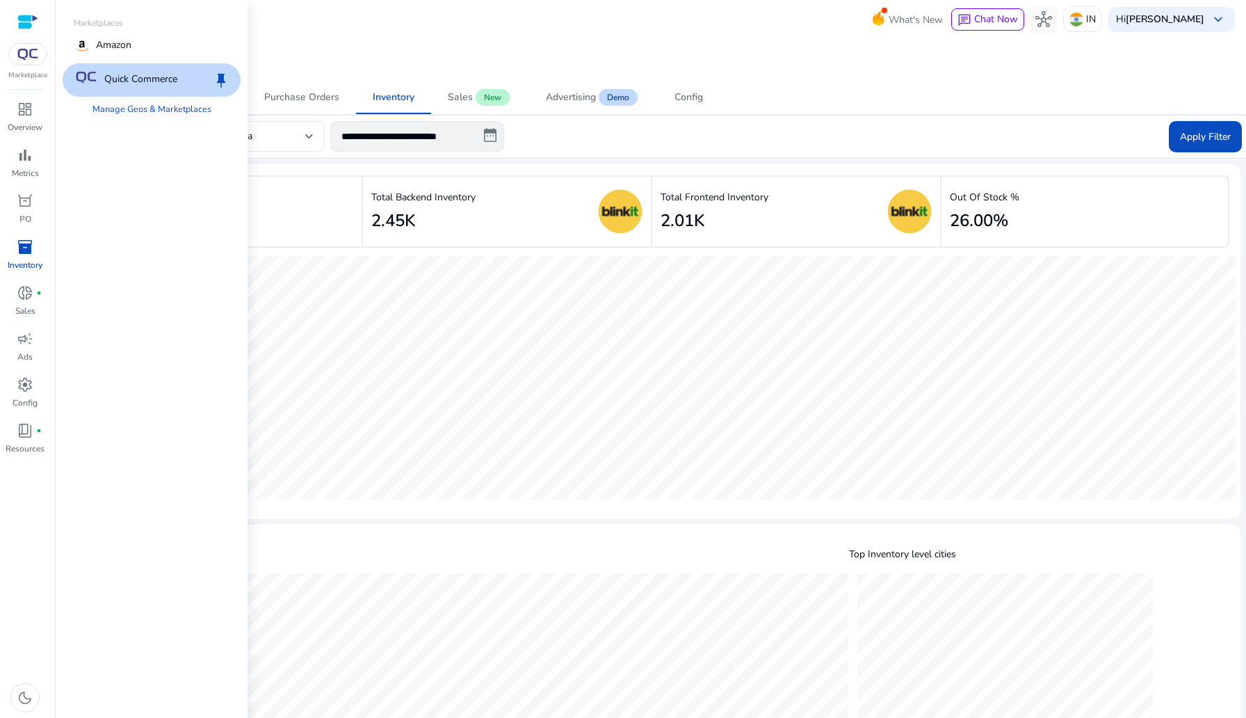
click at [32, 58] on img at bounding box center [27, 54] width 25 height 11
click at [187, 40] on div "Amazon" at bounding box center [152, 45] width 178 height 33
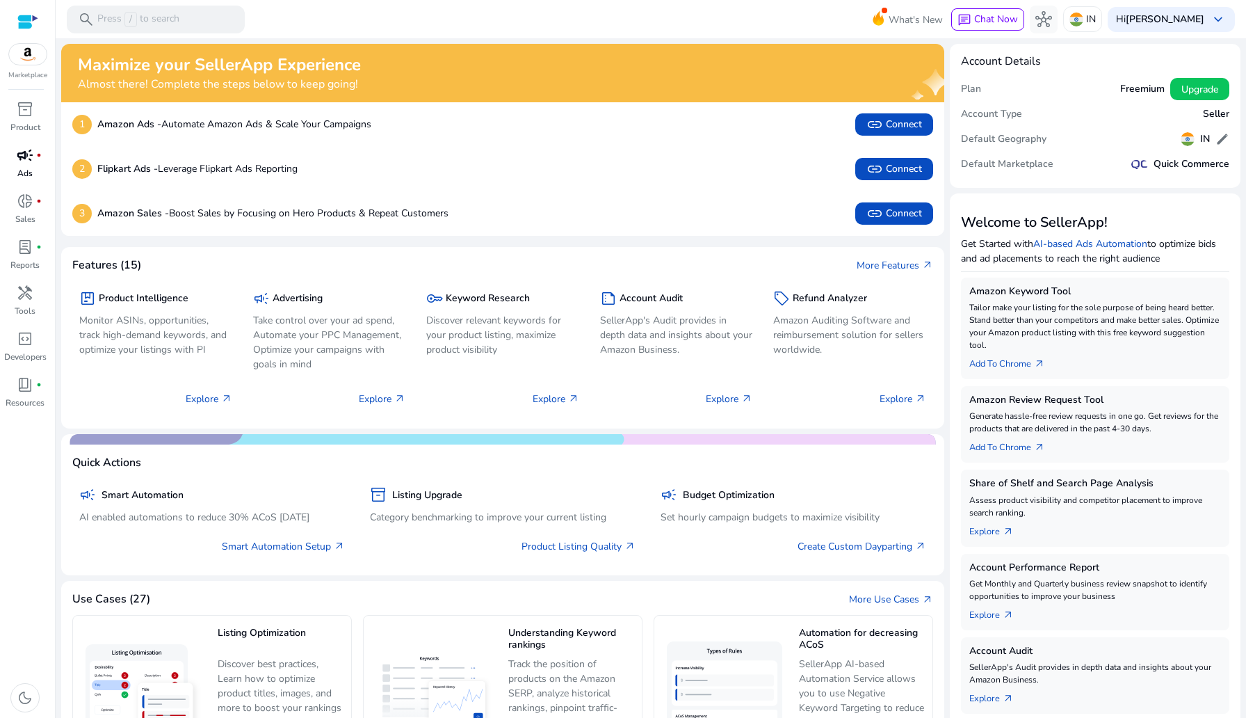
click at [28, 160] on span "campaign" at bounding box center [25, 155] width 17 height 17
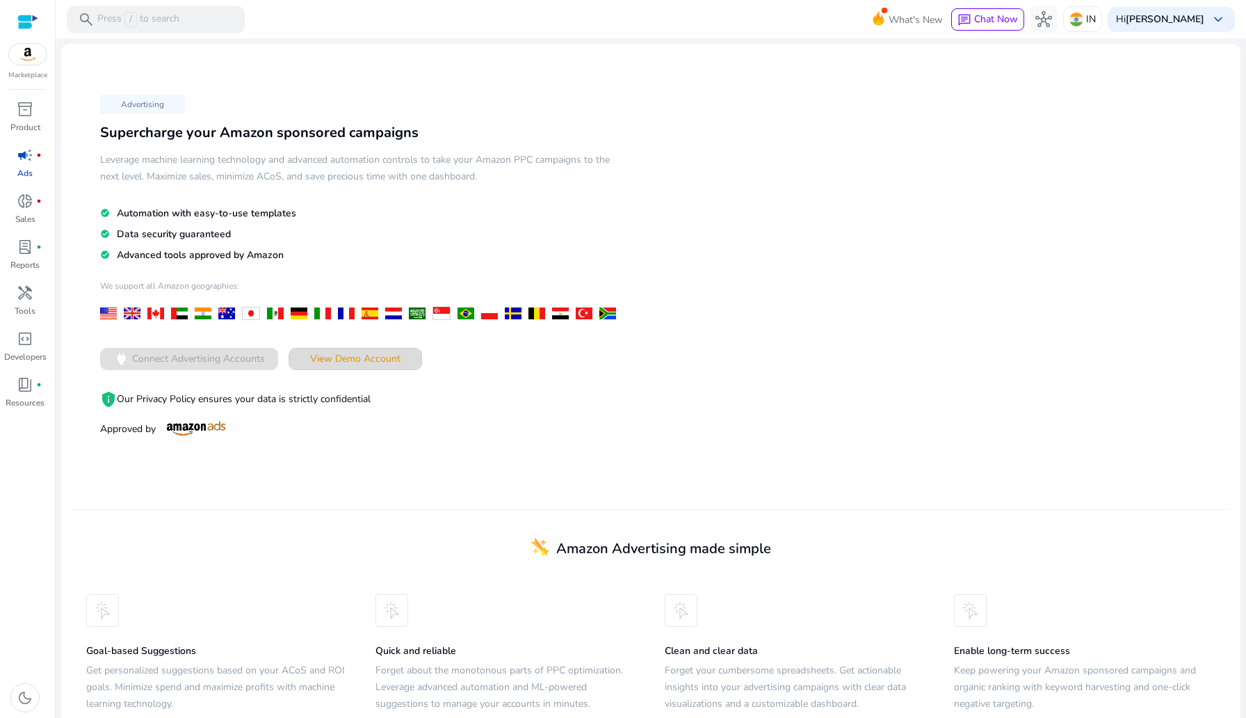
click at [376, 367] on span at bounding box center [355, 358] width 132 height 33
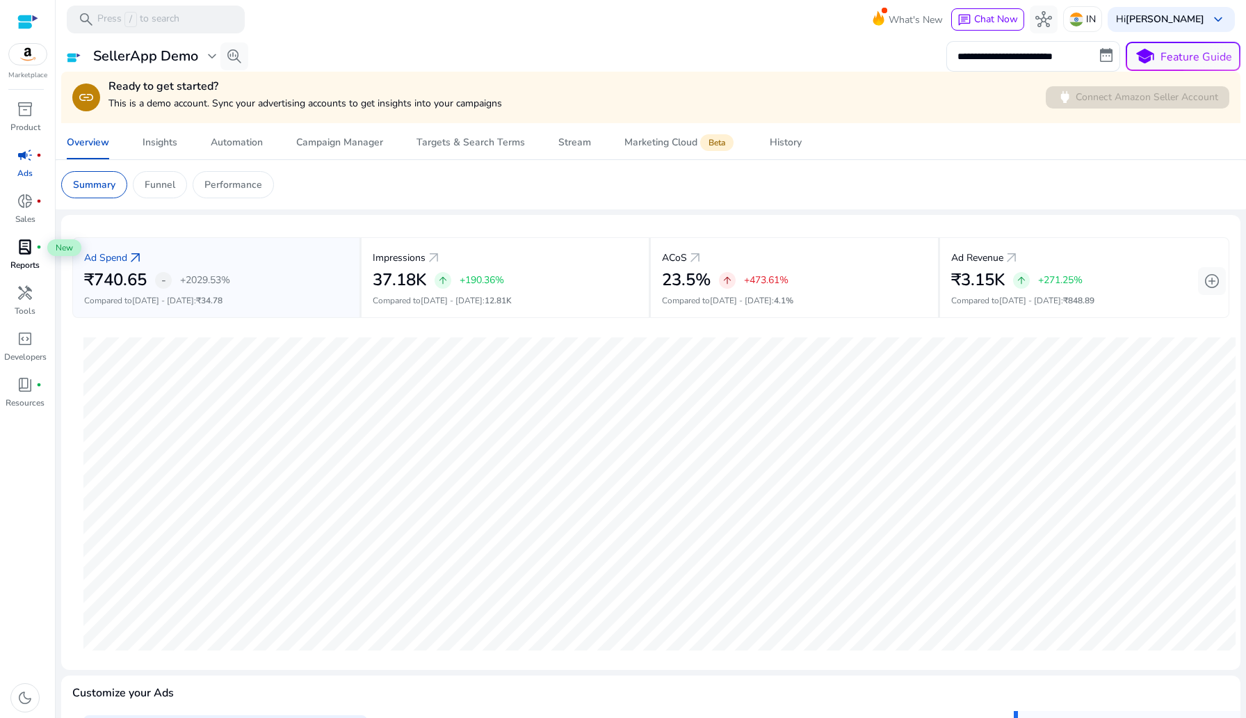
click at [24, 248] on span "lab_profile" at bounding box center [25, 247] width 17 height 17
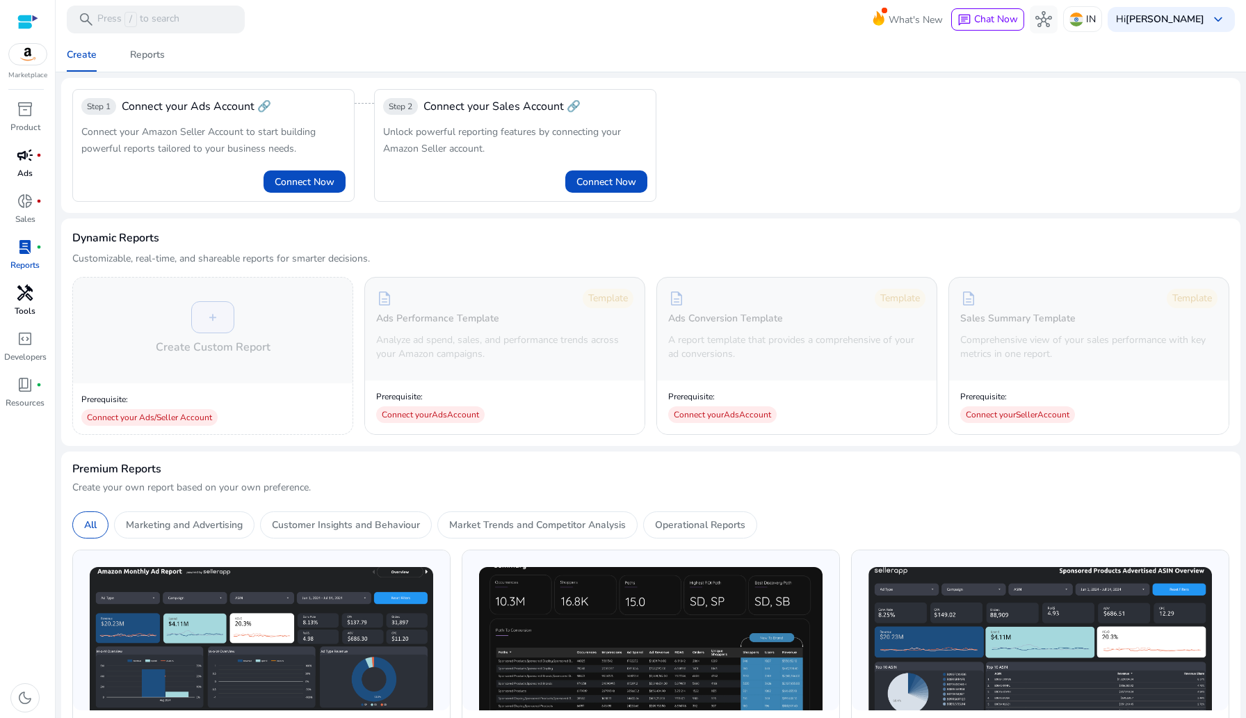
click at [24, 307] on p "Tools" at bounding box center [25, 311] width 21 height 13
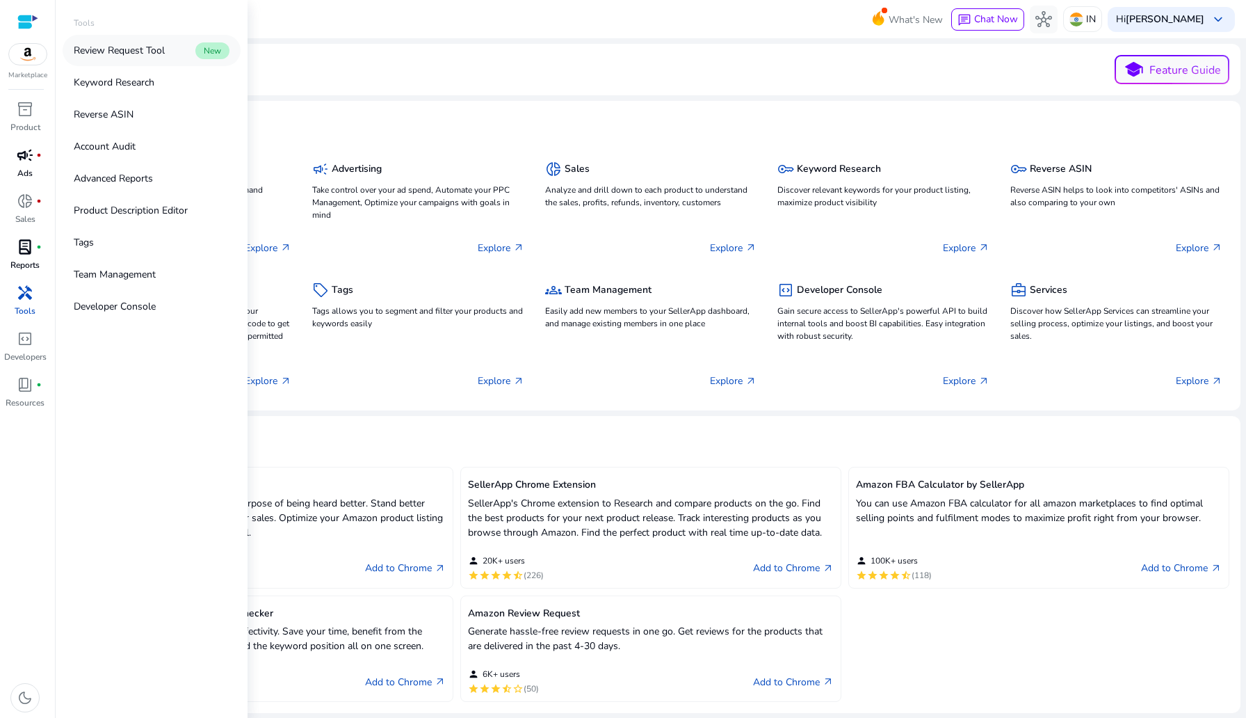
click at [138, 42] on link "Review Request Tool New" at bounding box center [152, 50] width 178 height 31
